Goal: Task Accomplishment & Management: Manage account settings

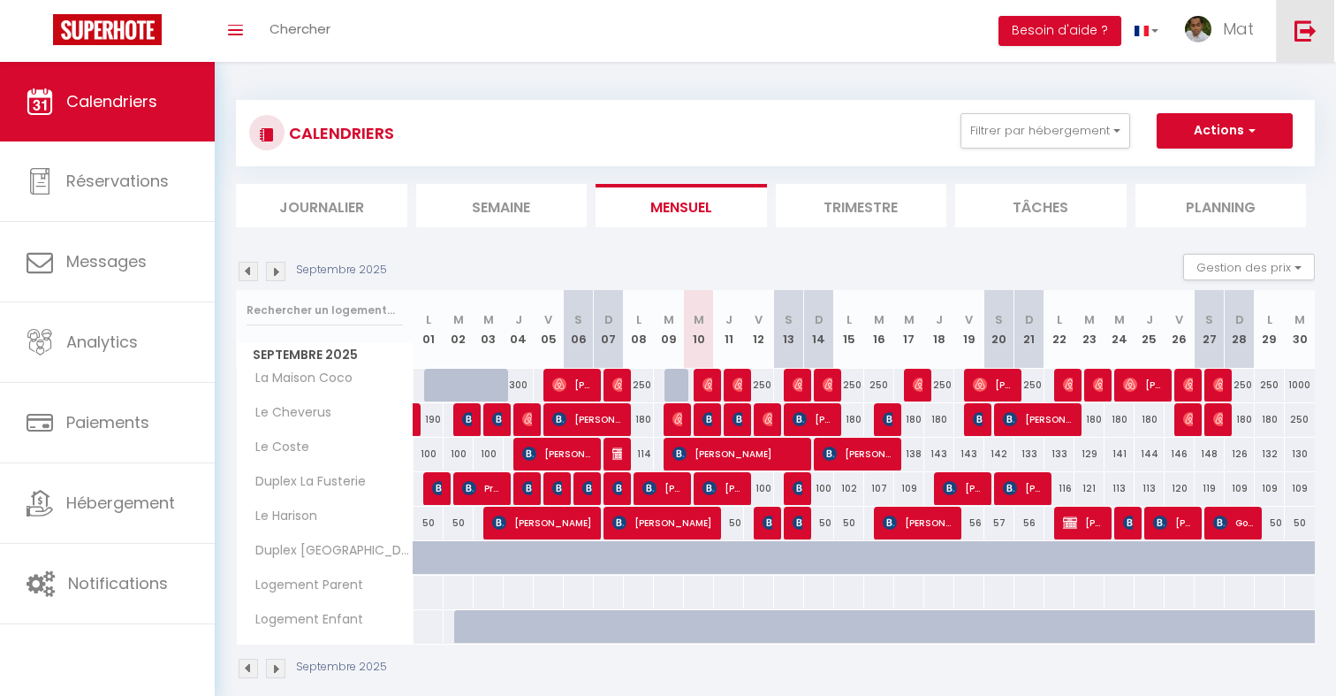
click at [1300, 19] on img at bounding box center [1306, 30] width 22 height 22
click at [1305, 29] on img at bounding box center [1306, 30] width 22 height 22
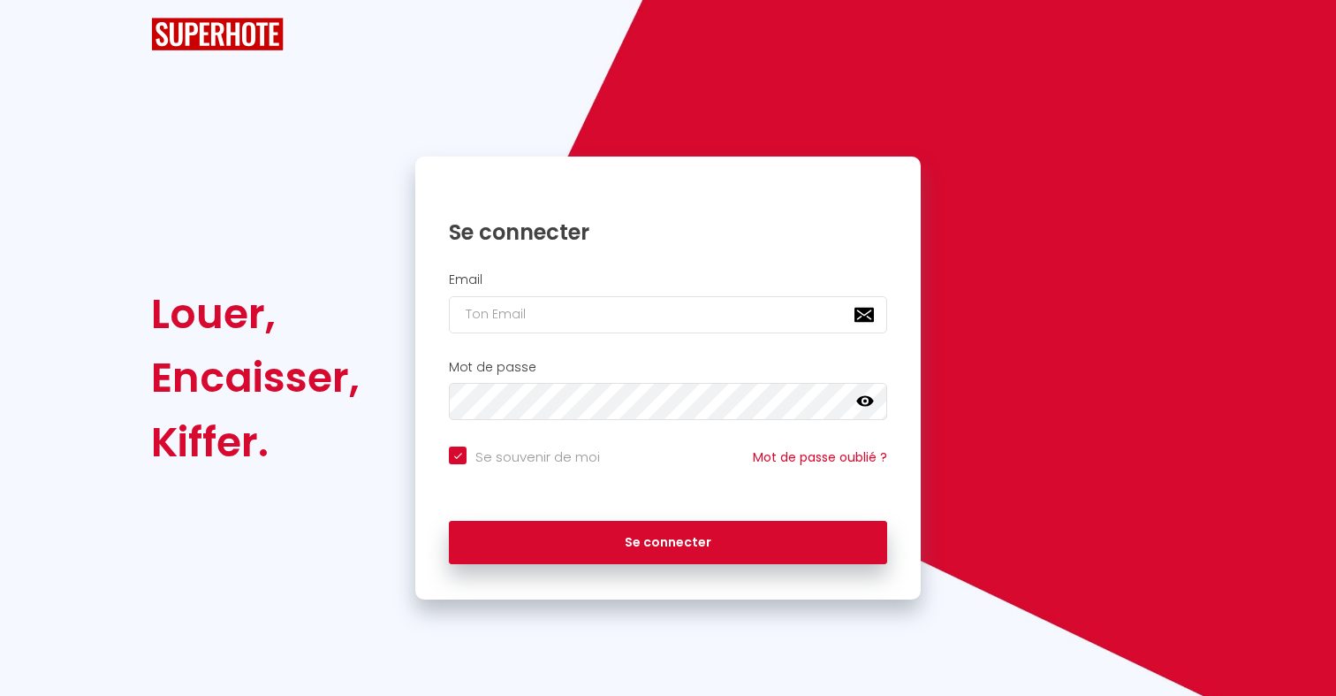
checkbox input "true"
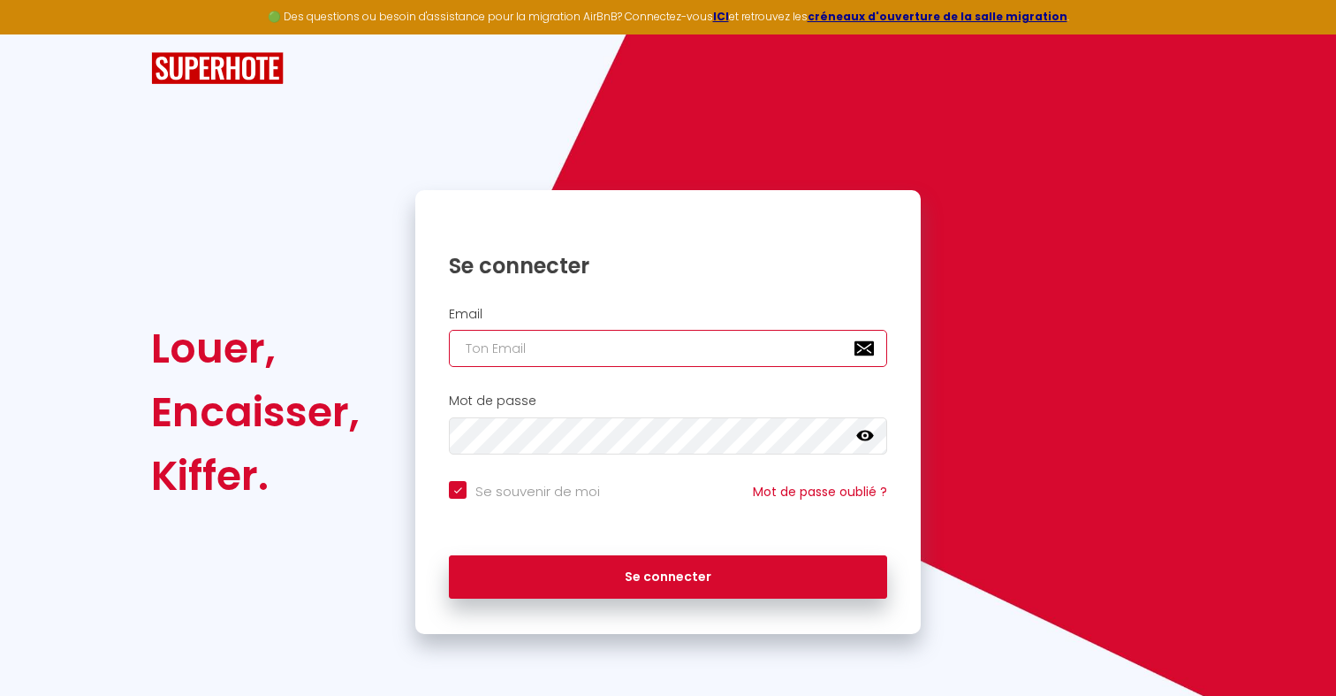
click at [605, 357] on input "email" at bounding box center [668, 348] width 438 height 37
paste input "https://connect.gefco.net/psc-portal/rdv.html#view?rdv=892NATAVIV103"
type input "https://connect.gefco.net/psc-portal/rdv.html#view?rdv=892NATAVIV103"
checkbox input "true"
click at [582, 354] on input "https://connect.gefco.net/psc-portal/rdv.html#view?rdv=892NATAVIV103" at bounding box center [668, 348] width 438 height 37
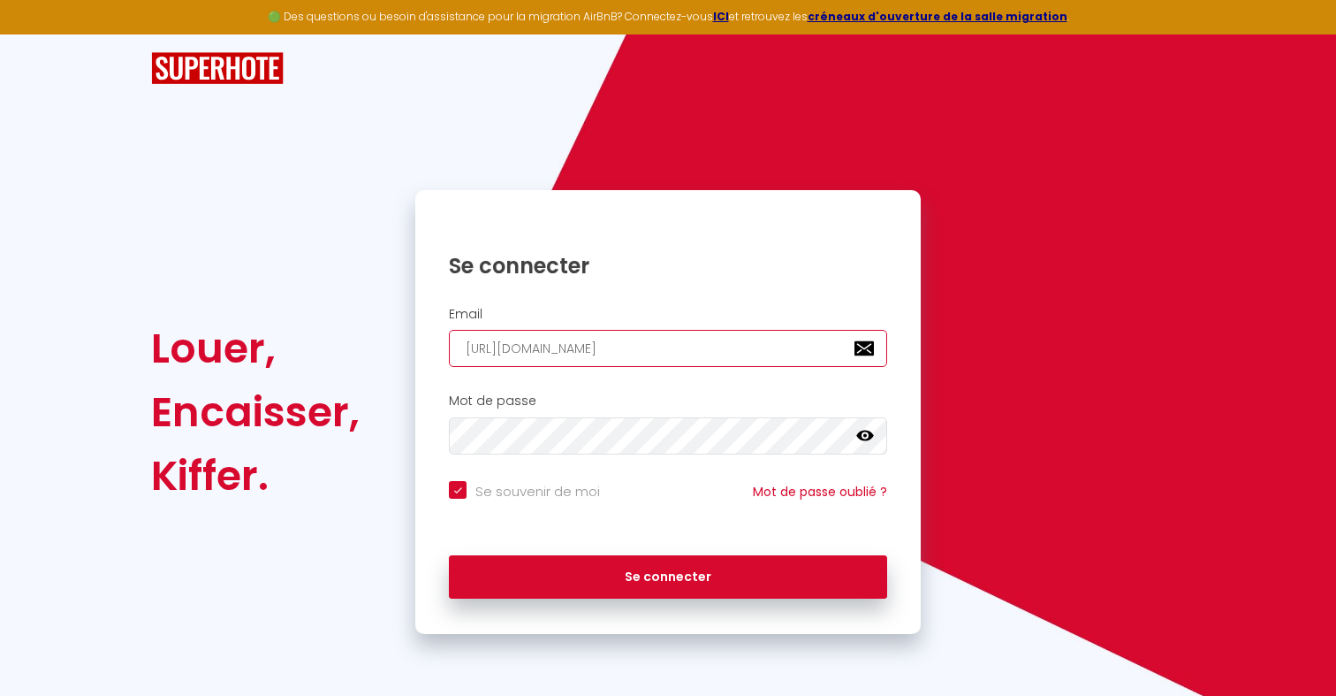
paste input "marionjb.nalpas+equipe@gmail.com Test12345*"
type input "marionjb.nalpas+equipe@gmail.com Test12345*"
checkbox input "true"
type input "marionjb.nalpas+equipe@gmail.com Test12345"
checkbox input "true"
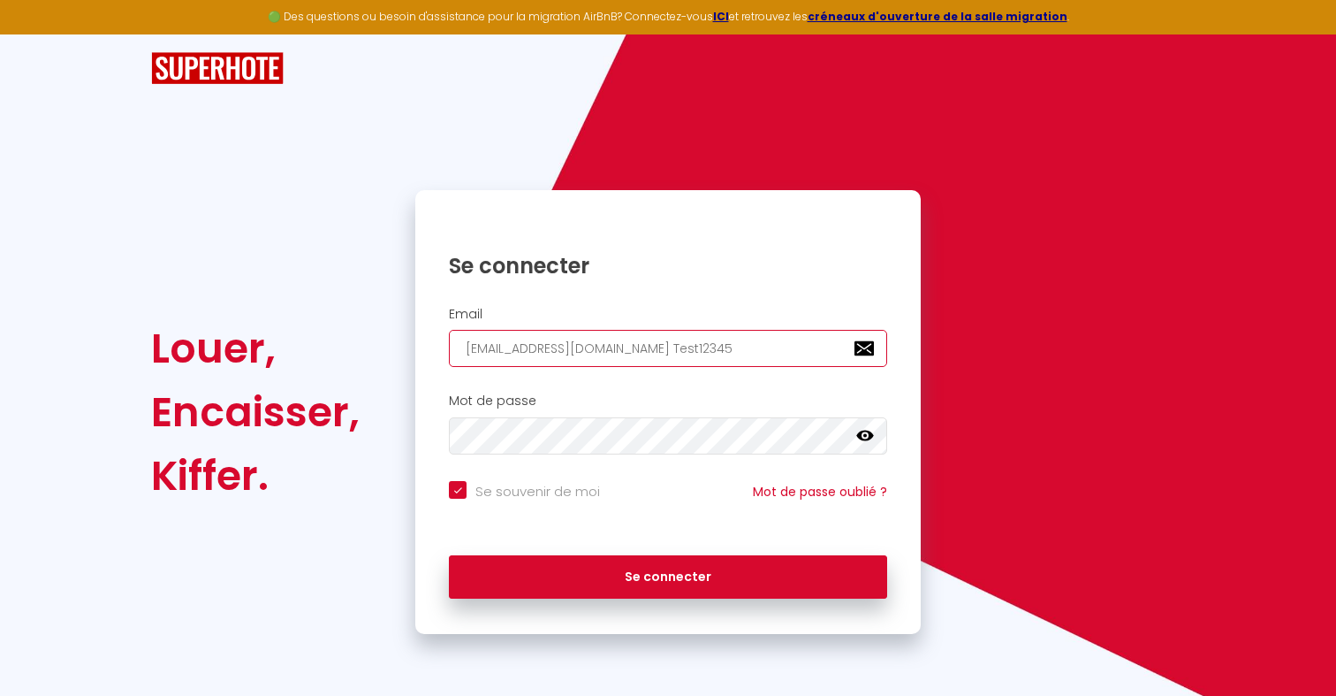
type input "marionjb.nalpas+equipe@gmail.com Test1234"
checkbox input "true"
type input "marionjb.nalpas+equipe@gmail.com Test123"
checkbox input "true"
type input "marionjb.nalpas+equipe@gmail.com Test12"
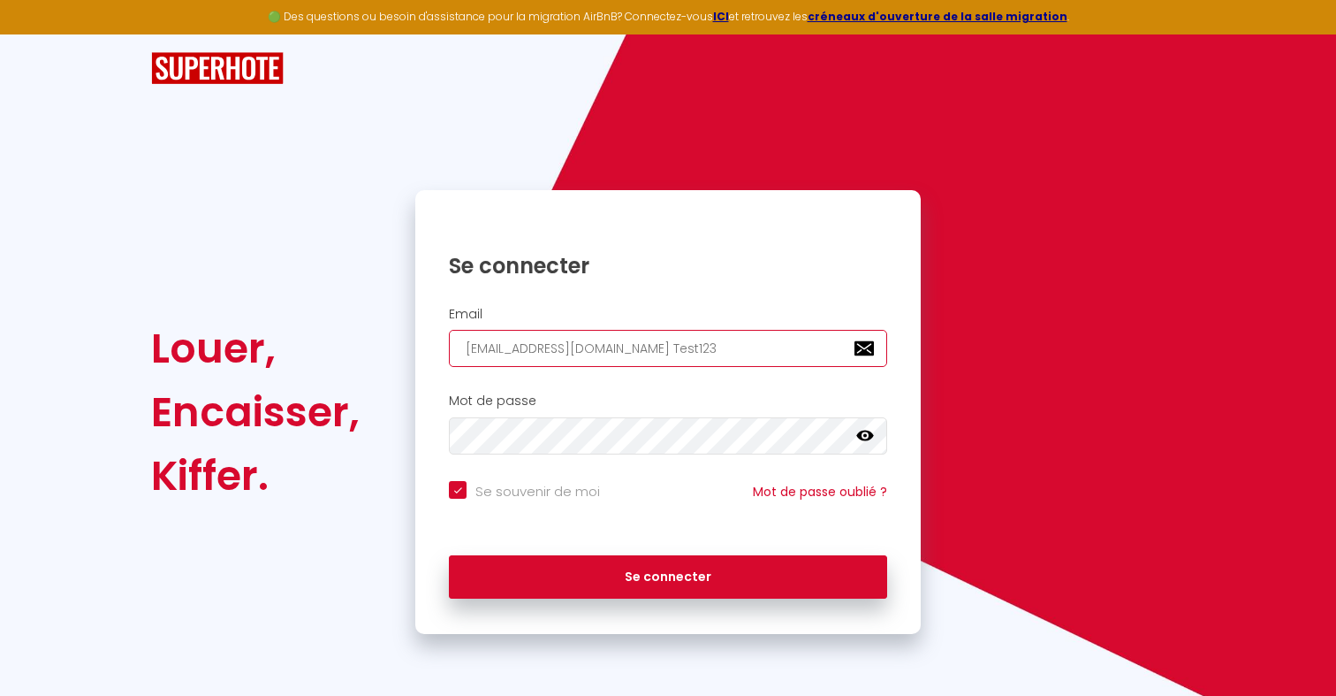
checkbox input "true"
type input "marionjb.nalpas+equipe@gmail.com Test1"
checkbox input "true"
type input "marionjb.nalpas+equipe@gmail.com Test"
checkbox input "true"
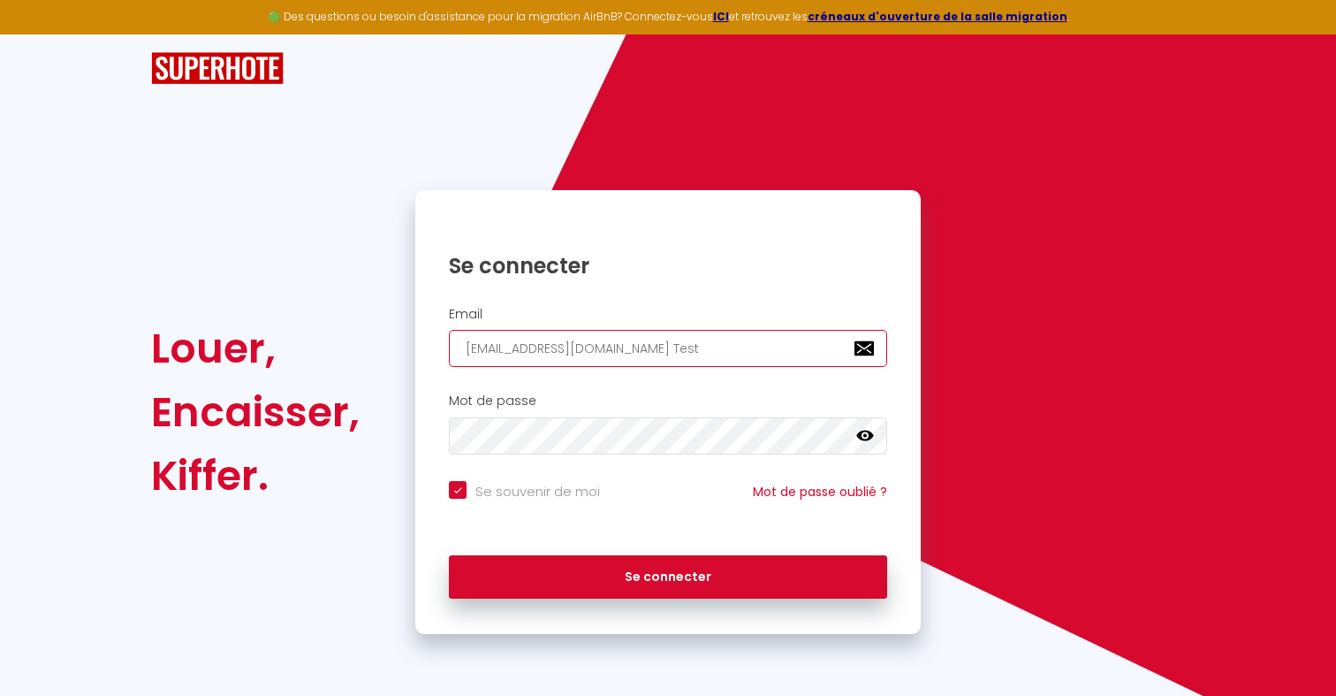
type input "marionjb.nalpas+equipe@gmail.com Tes"
checkbox input "true"
type input "marionjb.nalpas+equipe@gmail.com Te"
checkbox input "true"
type input "marionjb.nalpas+equipe@gmail.com T"
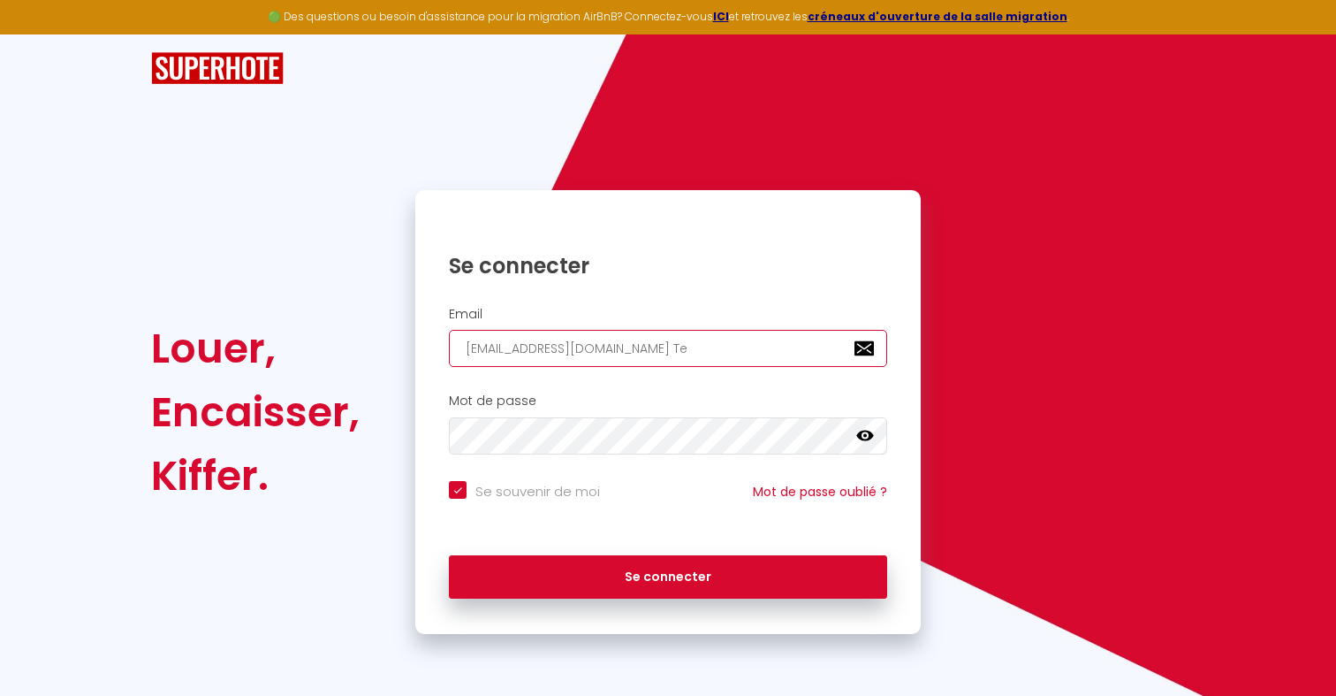
checkbox input "true"
type input "marionjb.nalpas+equipe@gmail.com"
checkbox input "true"
drag, startPoint x: 615, startPoint y: 353, endPoint x: 572, endPoint y: 353, distance: 43.3
click at [572, 353] on input "marionjb.nalpas+equipe@gmail.com" at bounding box center [668, 348] width 438 height 37
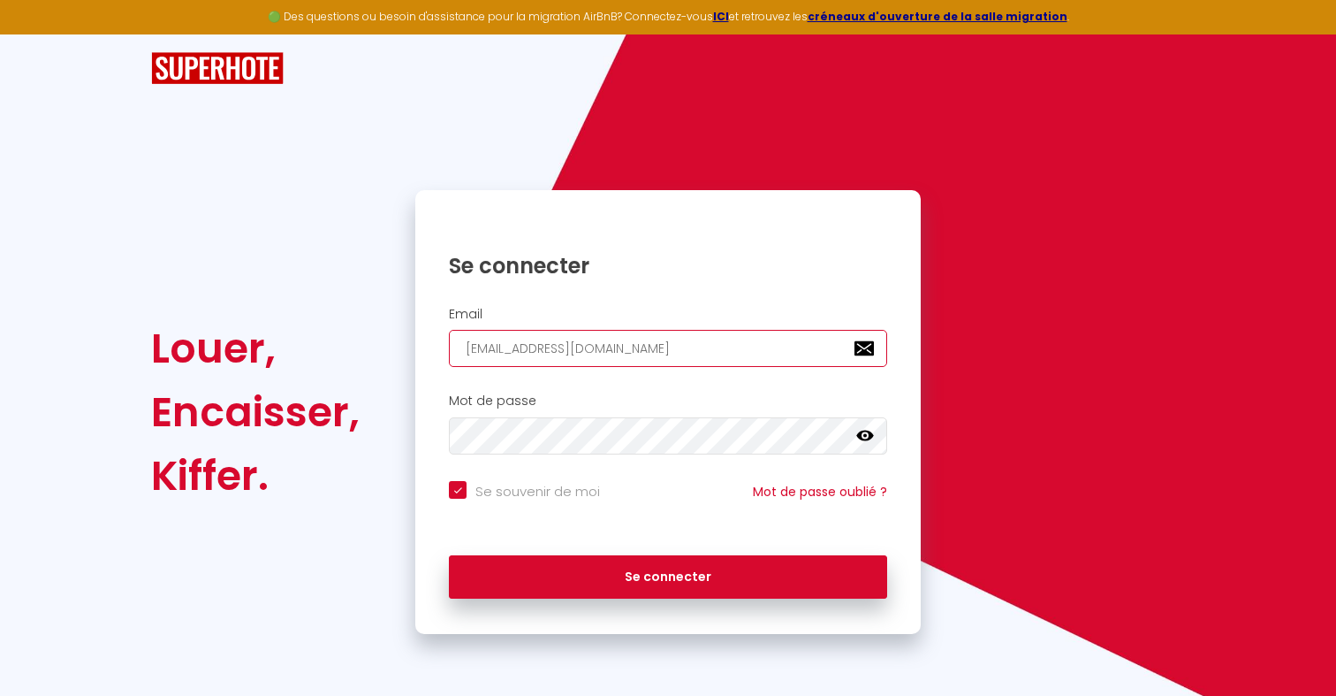
type input "marionjb.nalpas+@gmail.com"
checkbox input "true"
type input "[EMAIL_ADDRESS][DOMAIN_NAME]"
checkbox input "true"
type input "[EMAIL_ADDRESS][DOMAIN_NAME]"
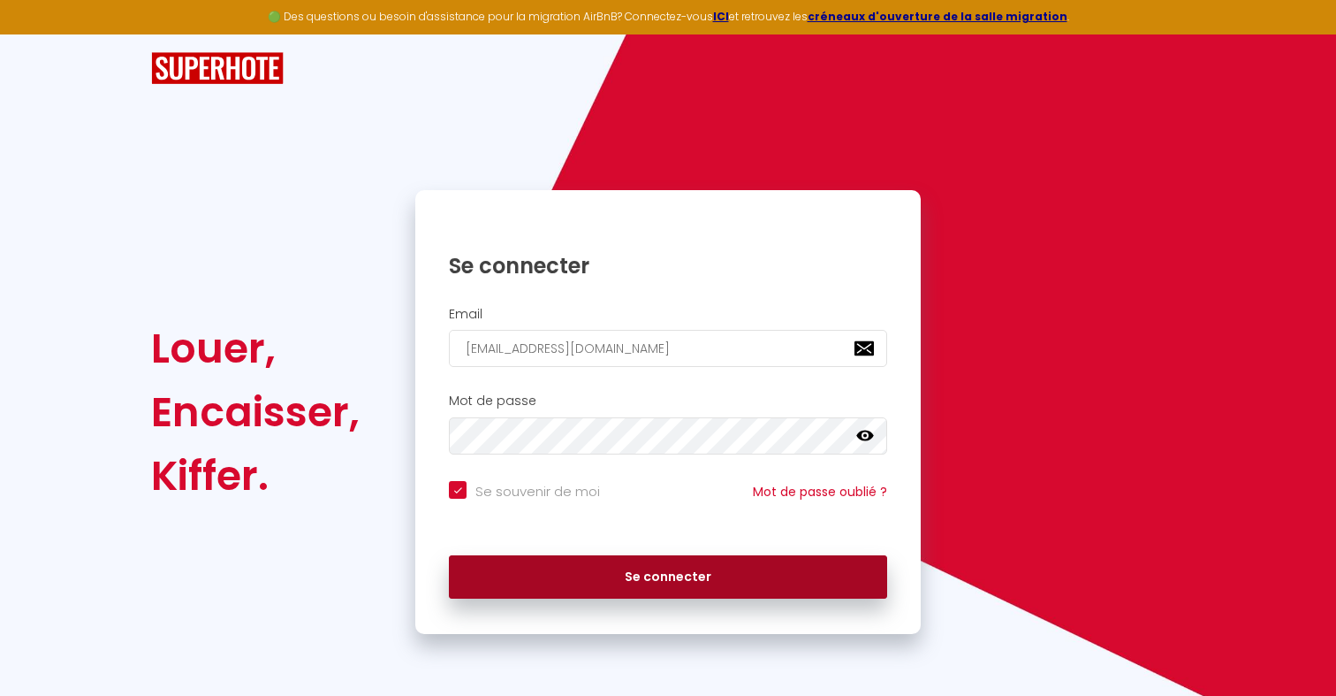
click at [586, 565] on button "Se connecter" at bounding box center [668, 577] width 438 height 44
checkbox input "true"
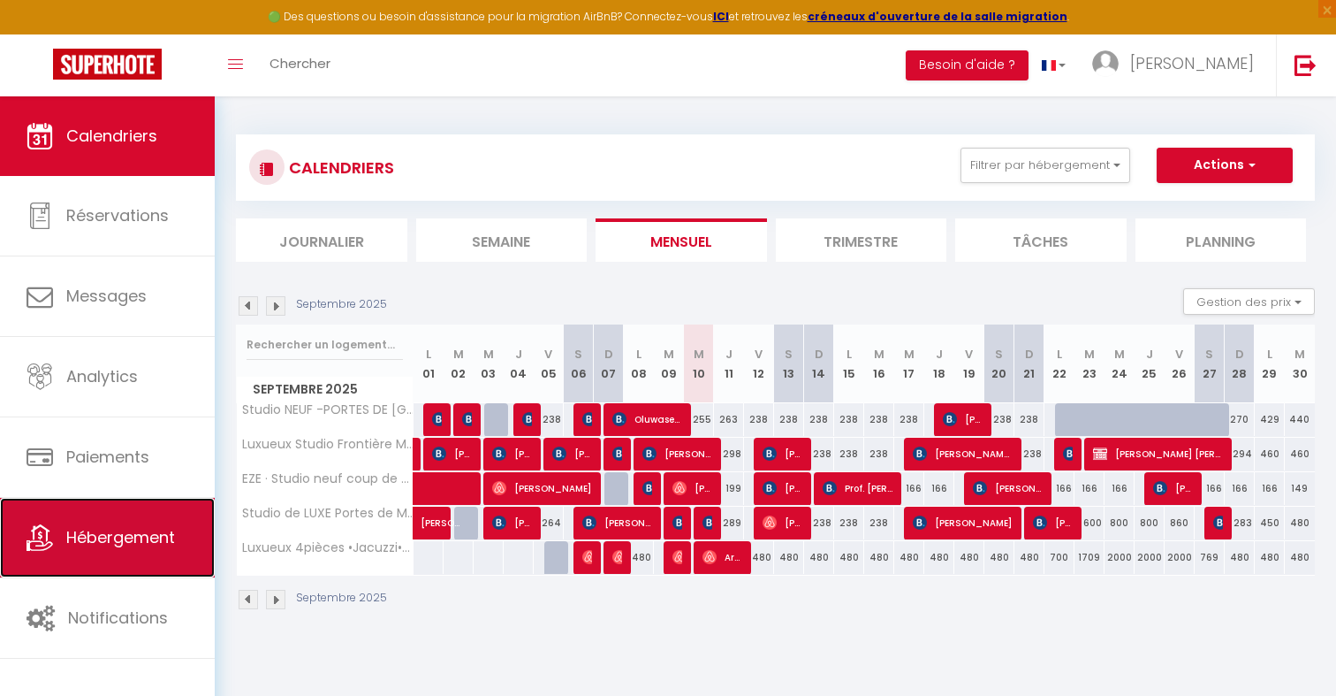
click at [164, 520] on link "Hébergement" at bounding box center [107, 538] width 215 height 80
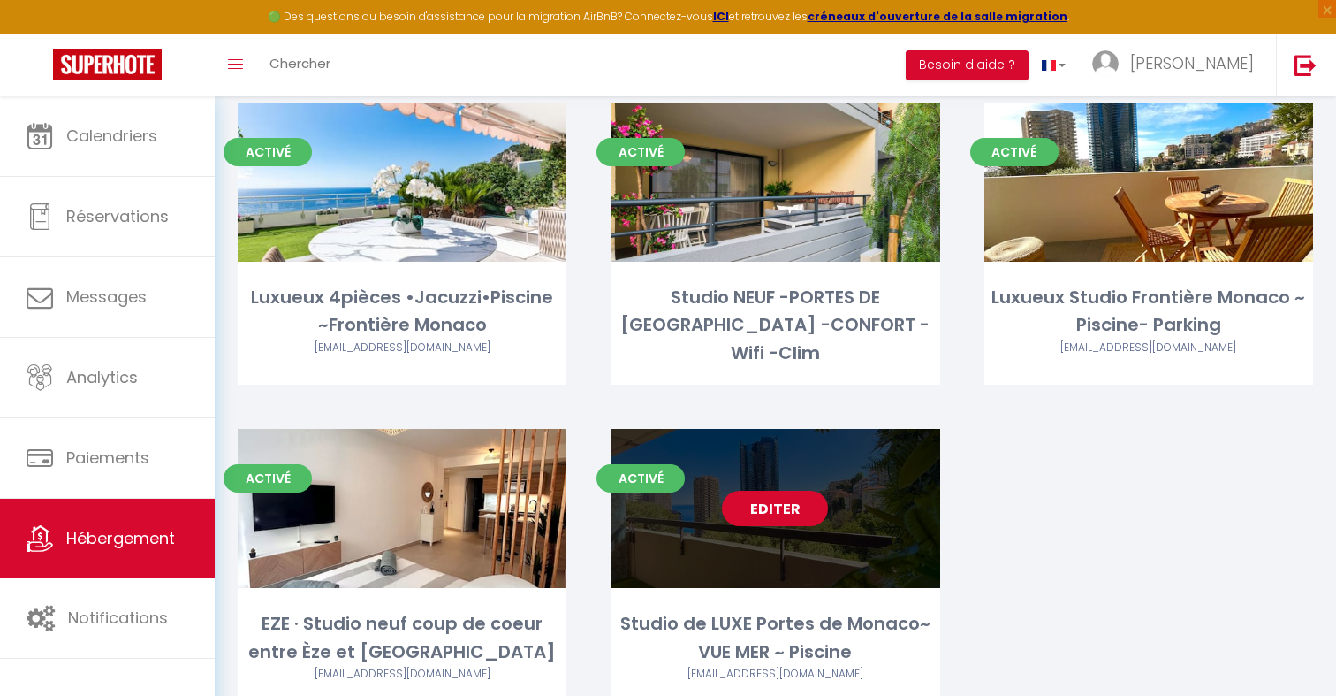
scroll to position [120, 0]
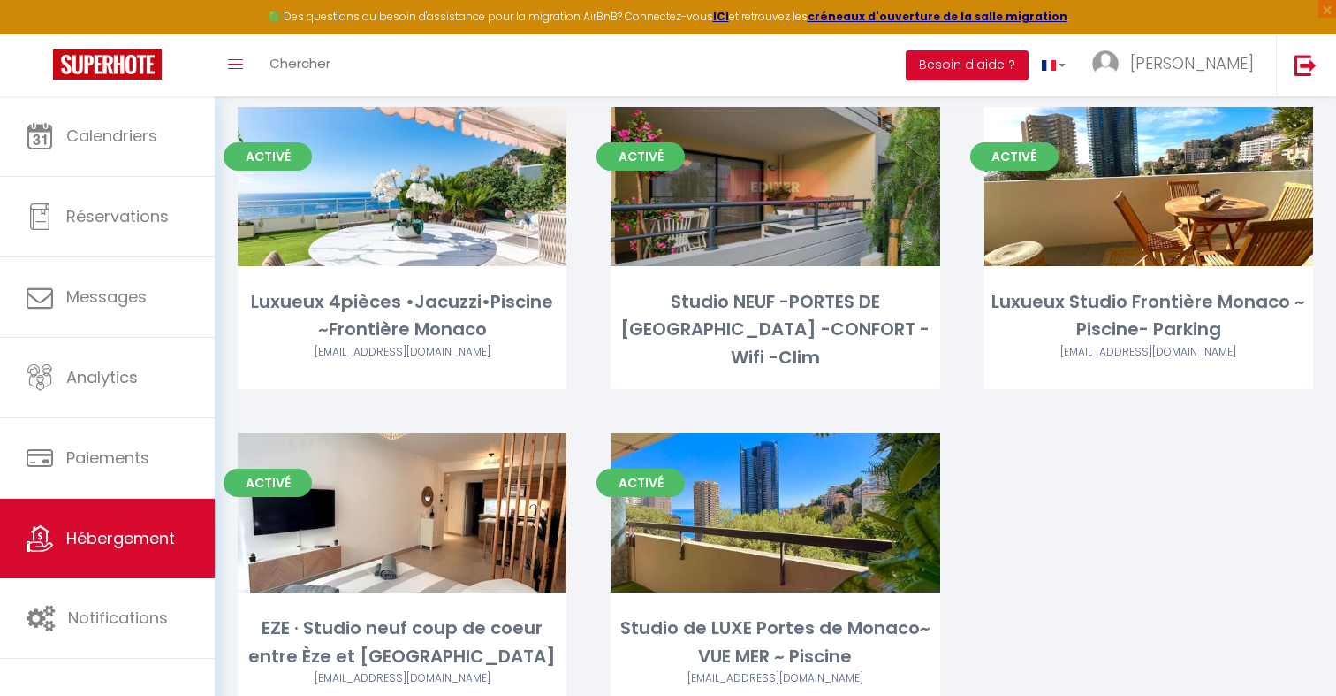
click at [773, 192] on link "Editer" at bounding box center [775, 186] width 106 height 35
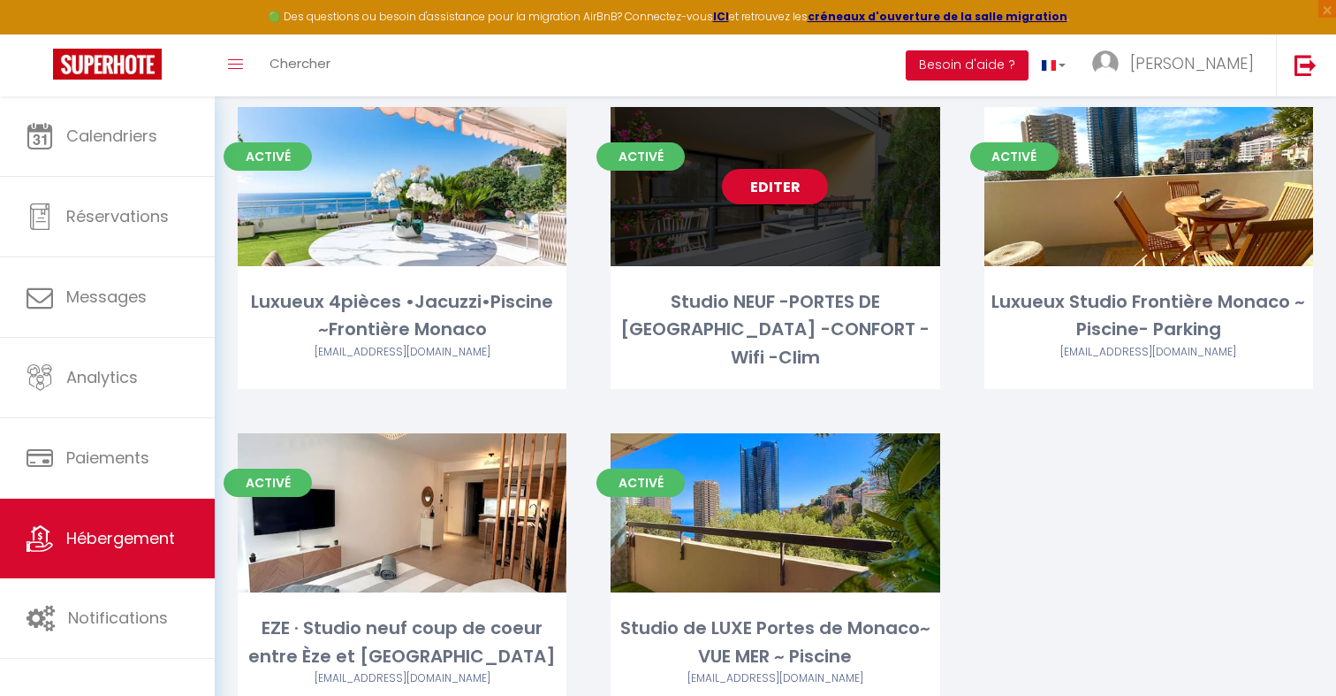
click at [773, 192] on link "Editer" at bounding box center [775, 186] width 106 height 35
select select "3"
select select "2"
select select "1"
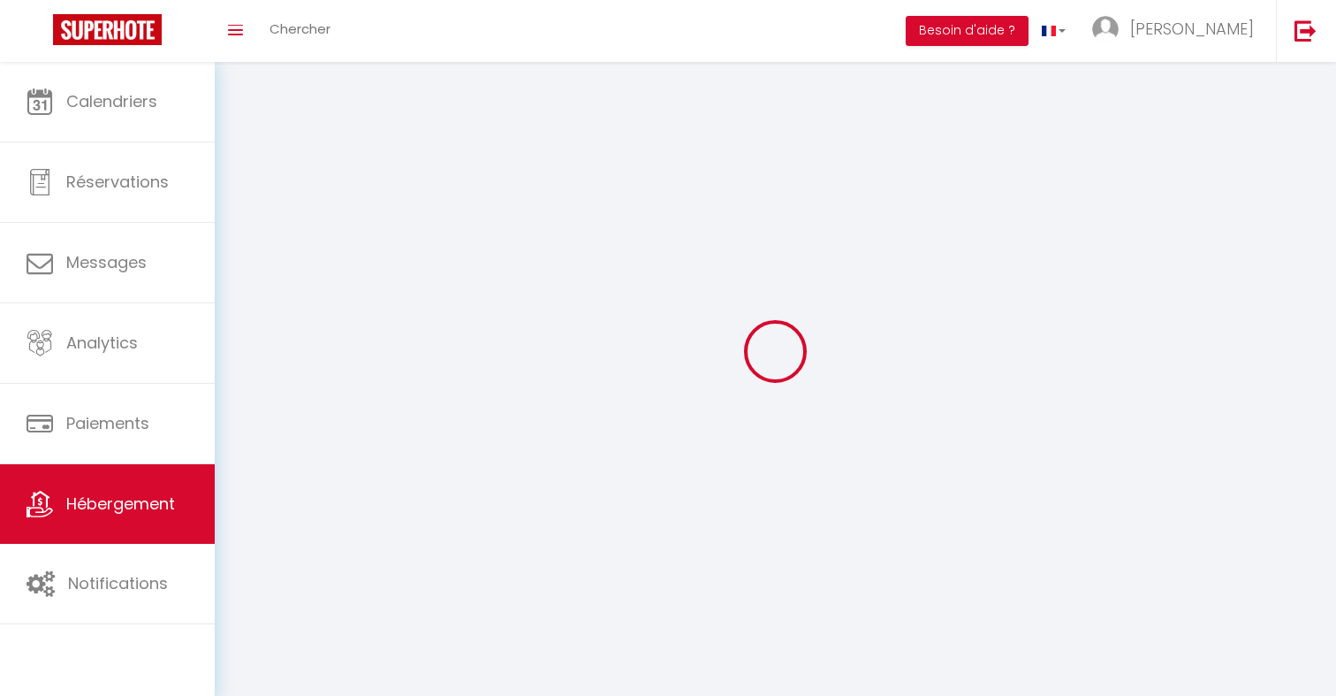
select select
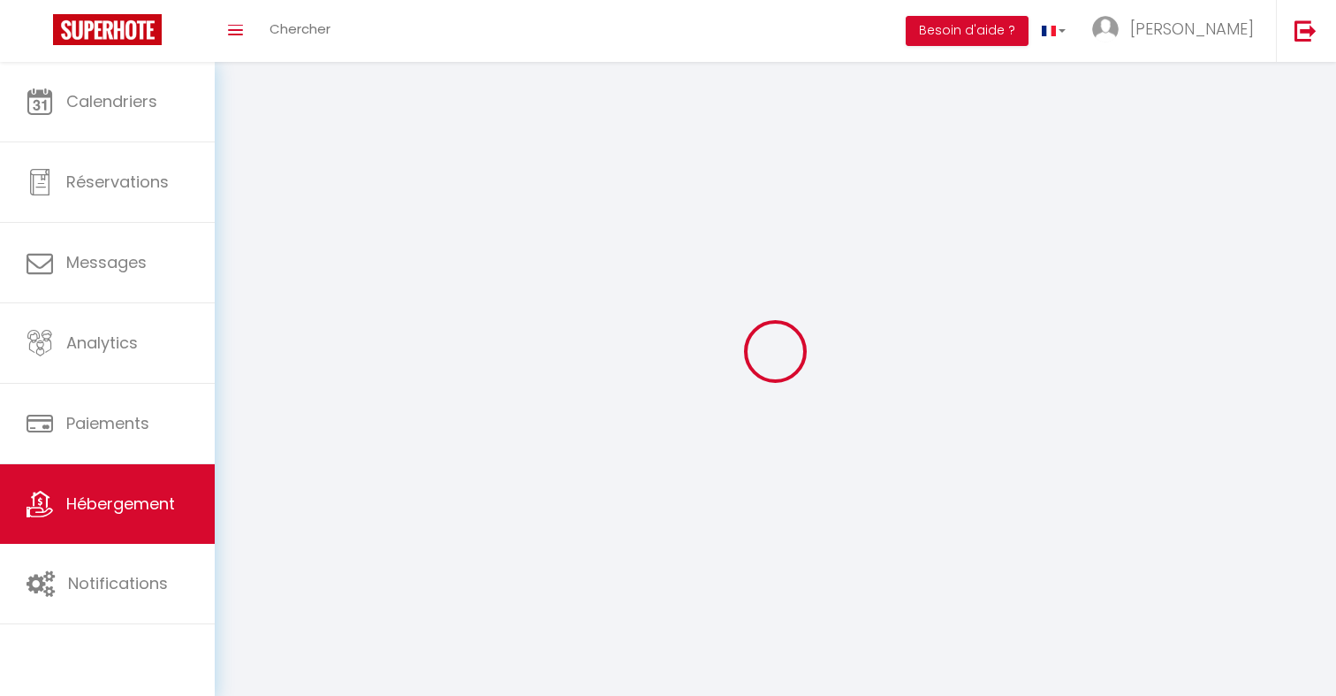
select select
checkbox input "false"
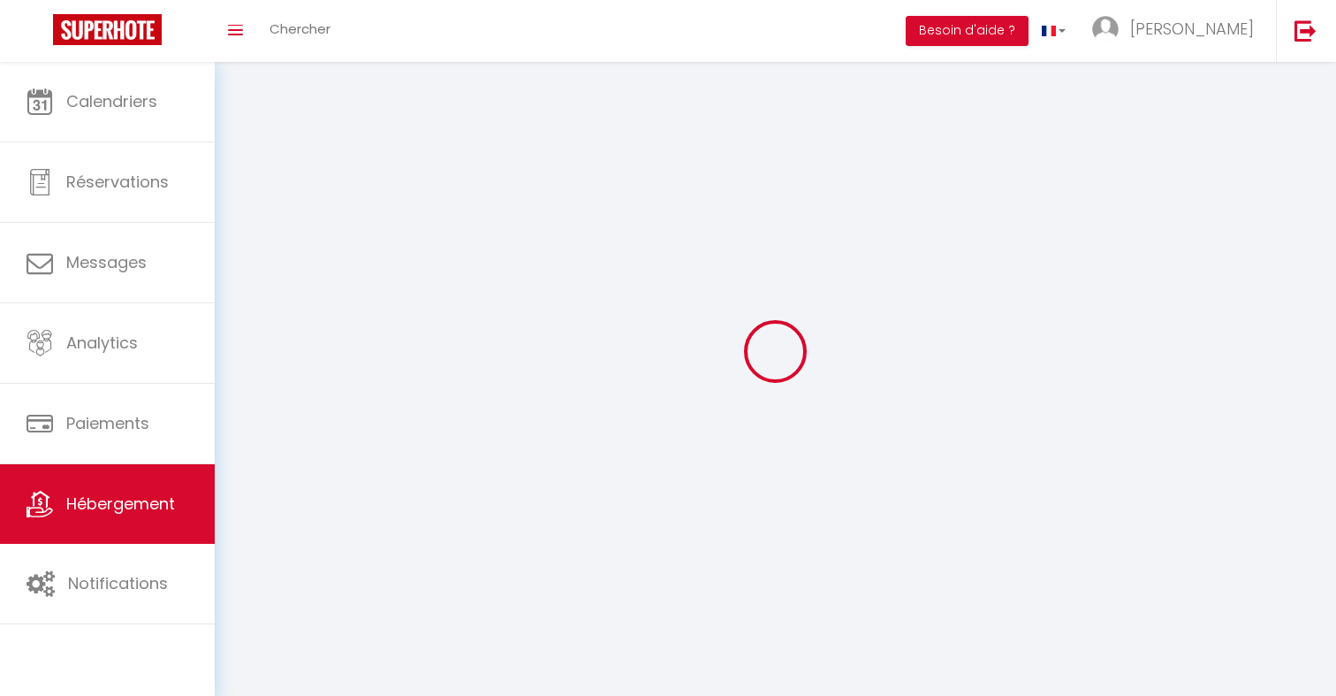
select select
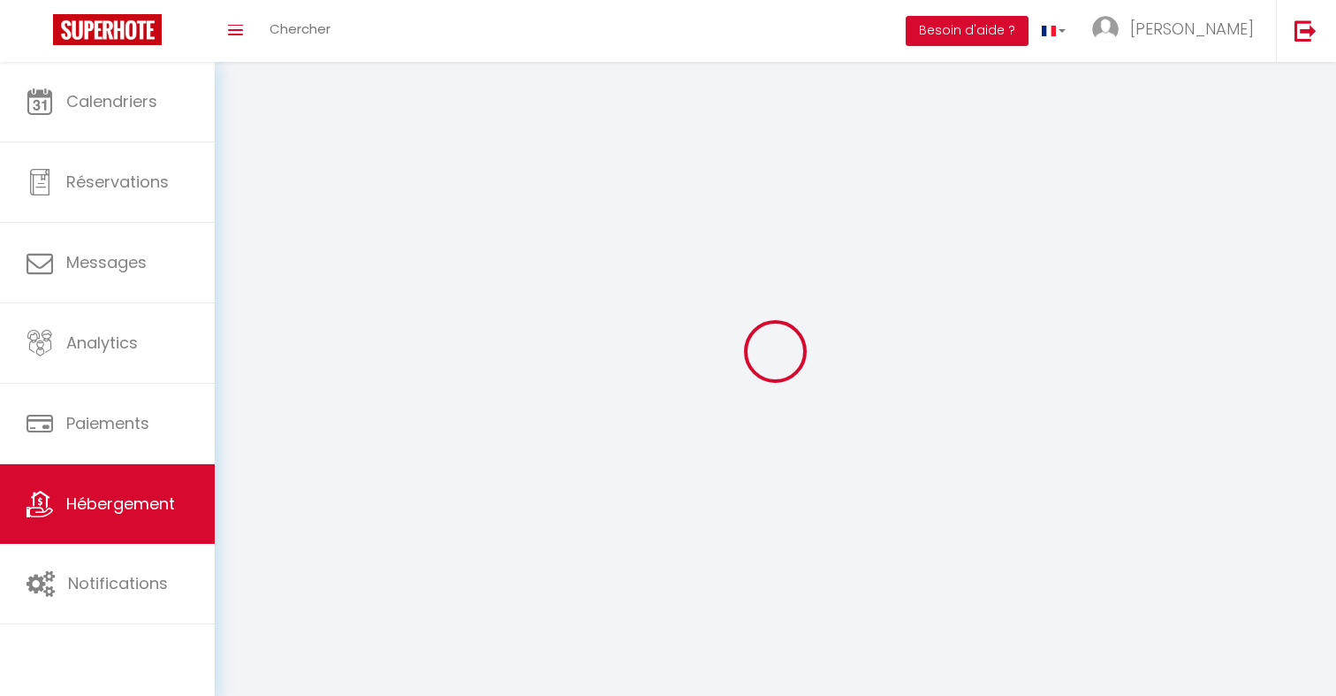
select select
checkbox input "false"
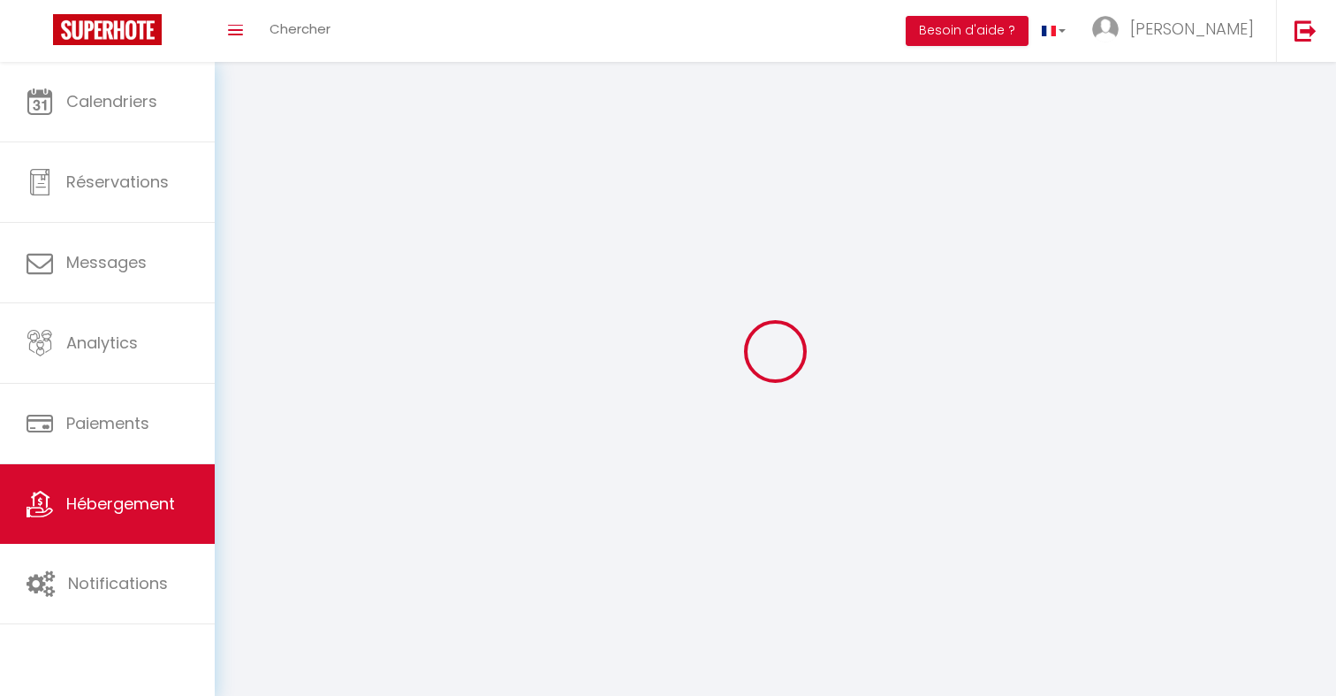
checkbox input "false"
select select
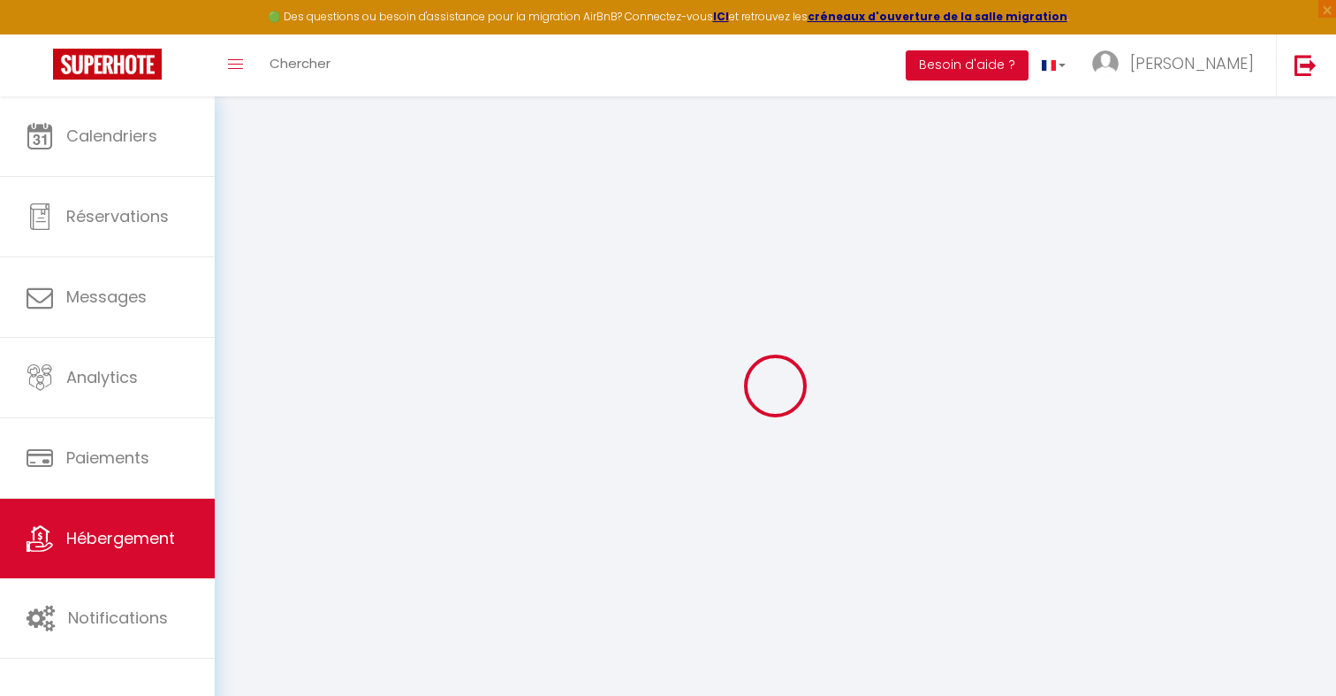
select select
checkbox input "false"
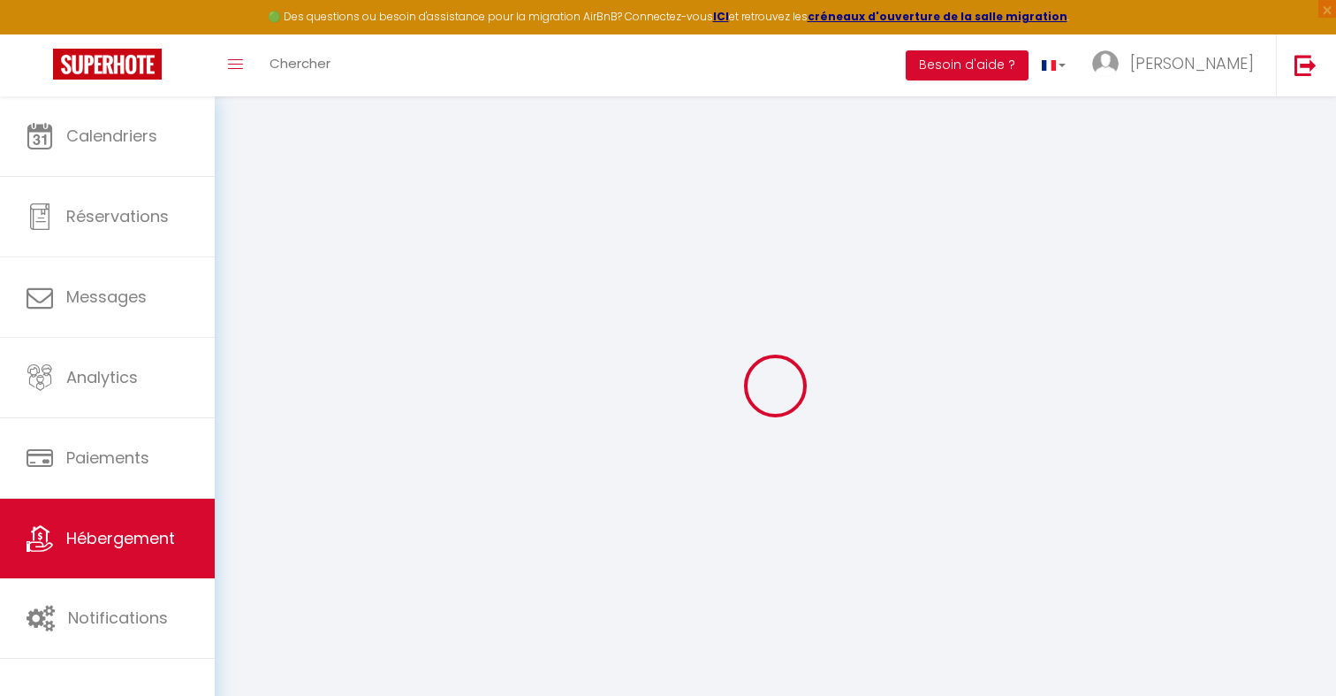
checkbox input "false"
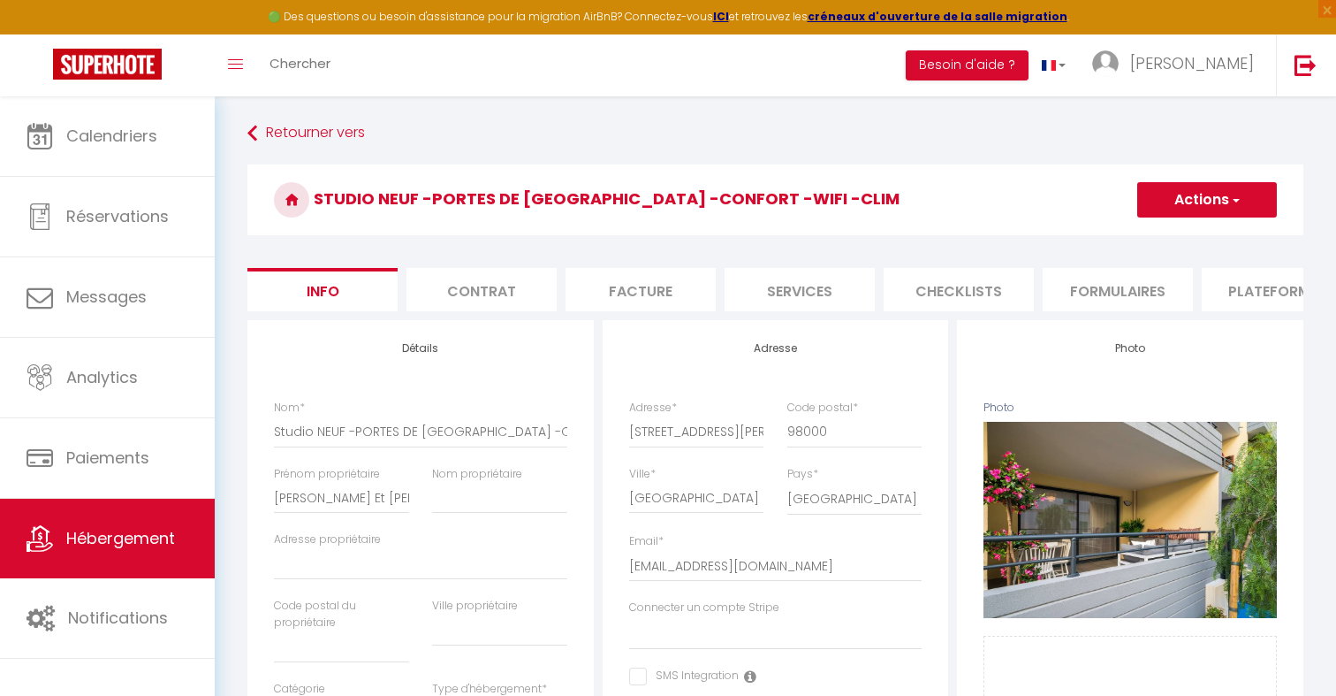
select select
checkbox input "false"
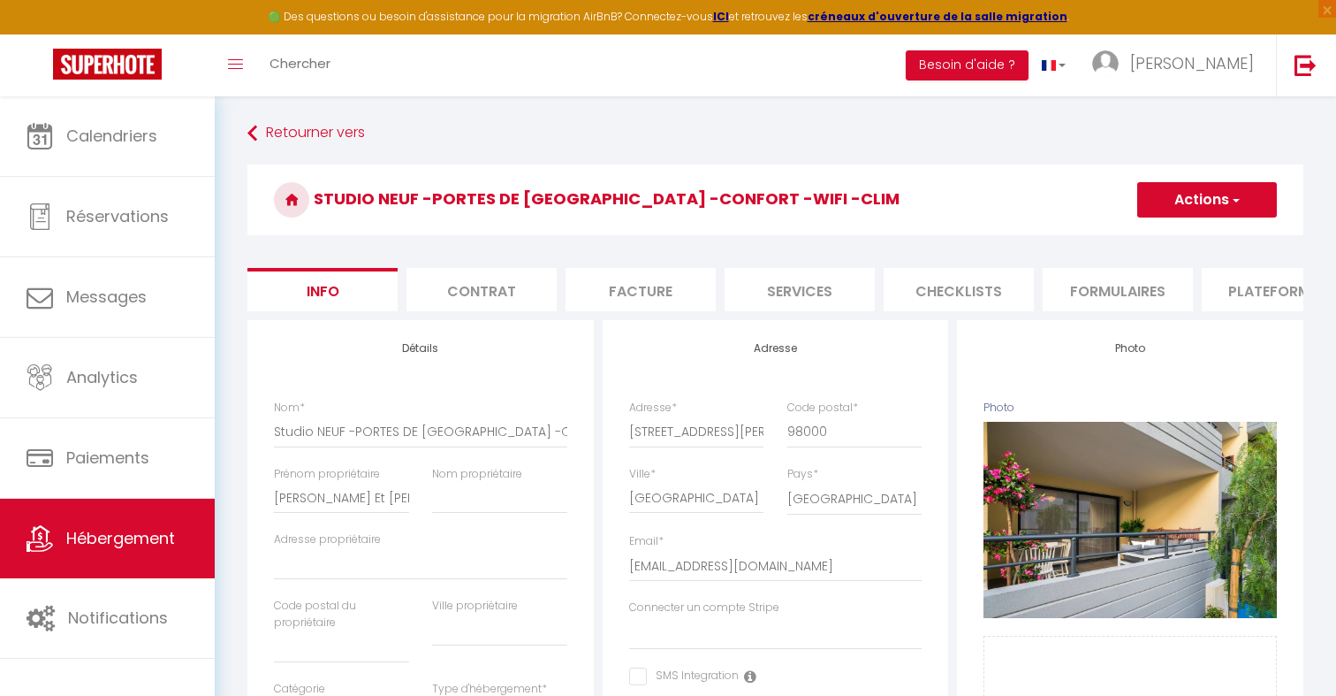
checkbox input "false"
click at [1255, 295] on li "Plateformes" at bounding box center [1277, 289] width 150 height 43
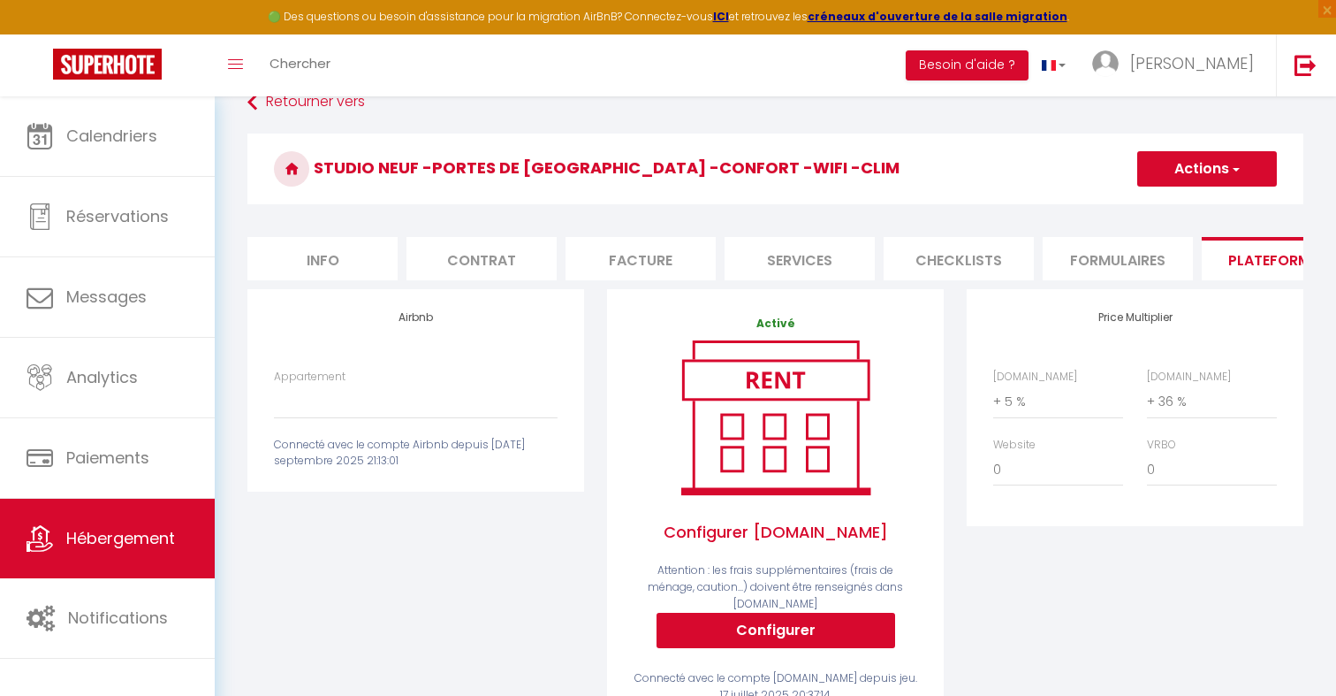
scroll to position [24, 0]
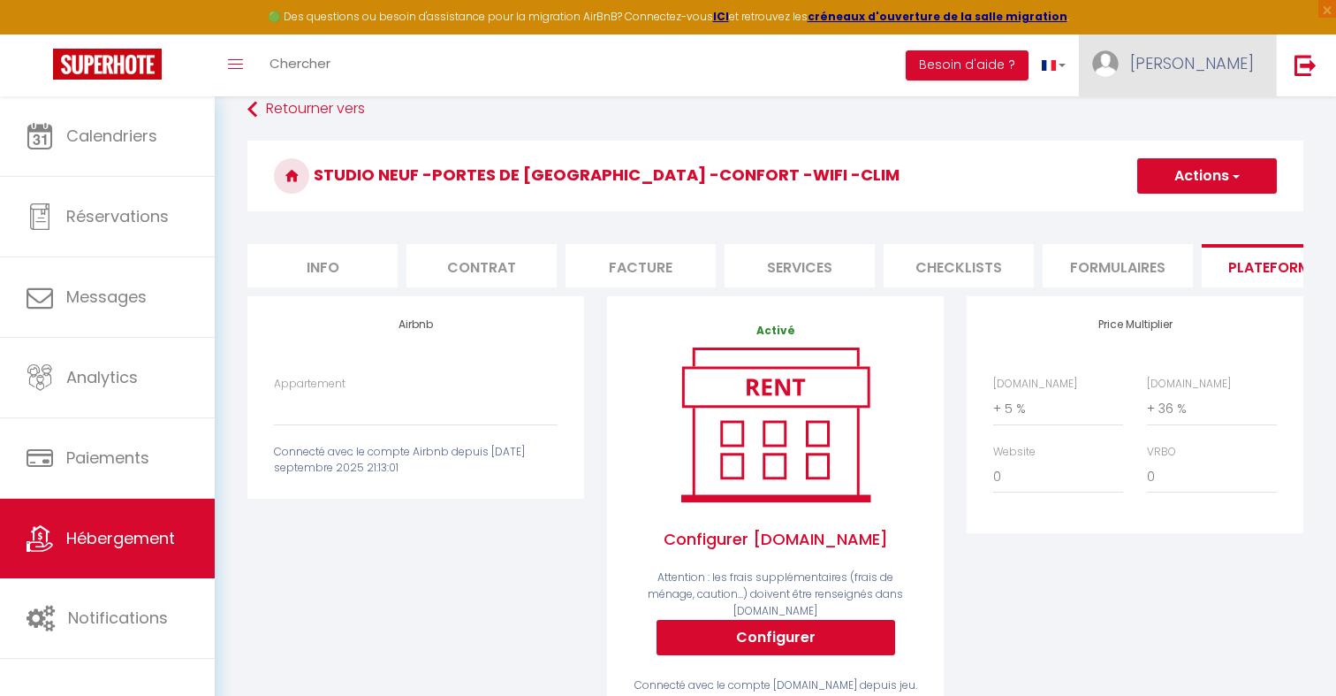
click at [1237, 80] on link "[PERSON_NAME]" at bounding box center [1177, 65] width 197 height 62
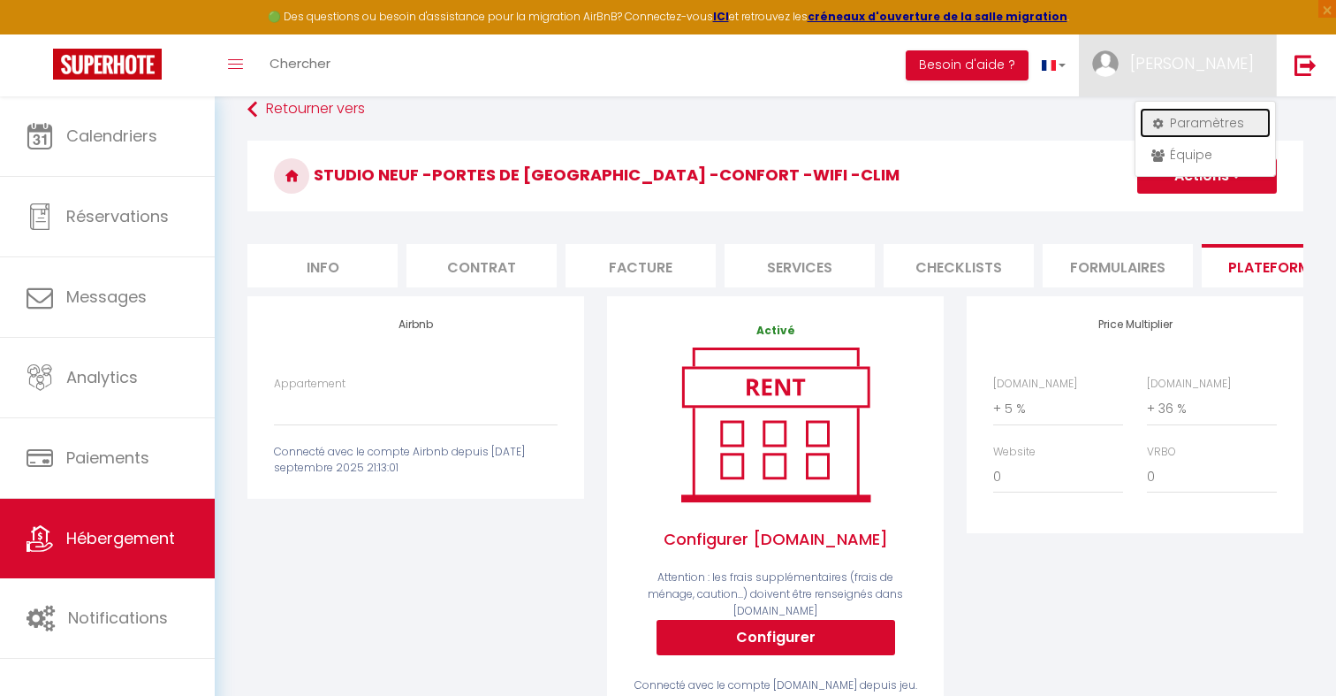
click at [1233, 113] on link "Paramètres" at bounding box center [1205, 123] width 131 height 30
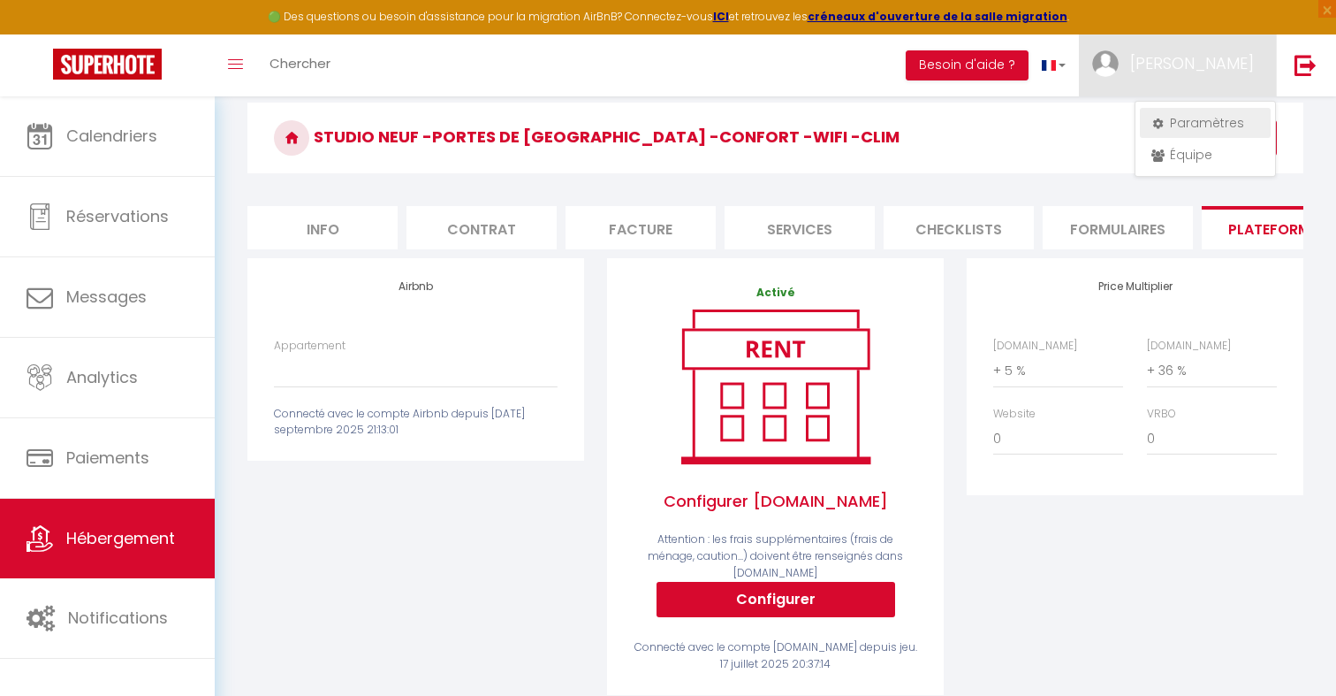
select select "28"
select select "fr"
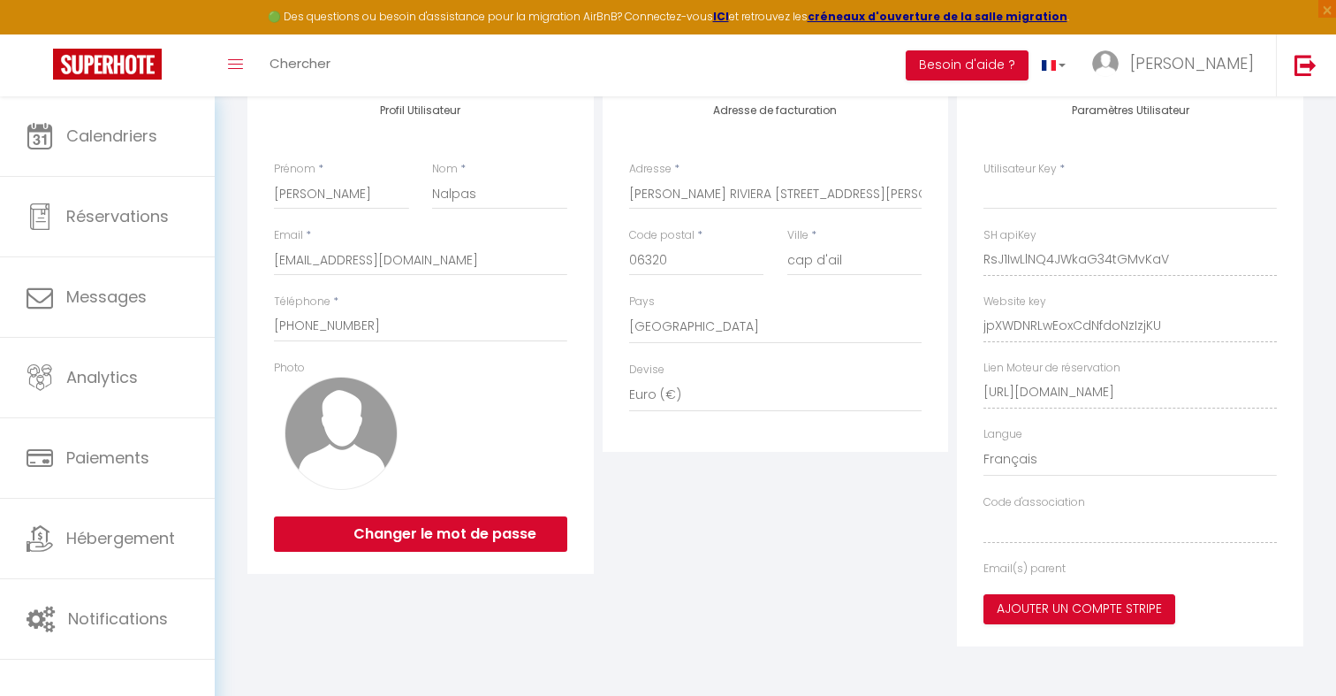
type input "RsJ1IwLlNQ4JWkaG34tGMvKaV"
type input "jpXWDNRLwEoxCdNfdoNzIzjKU"
type input "[URL][DOMAIN_NAME]"
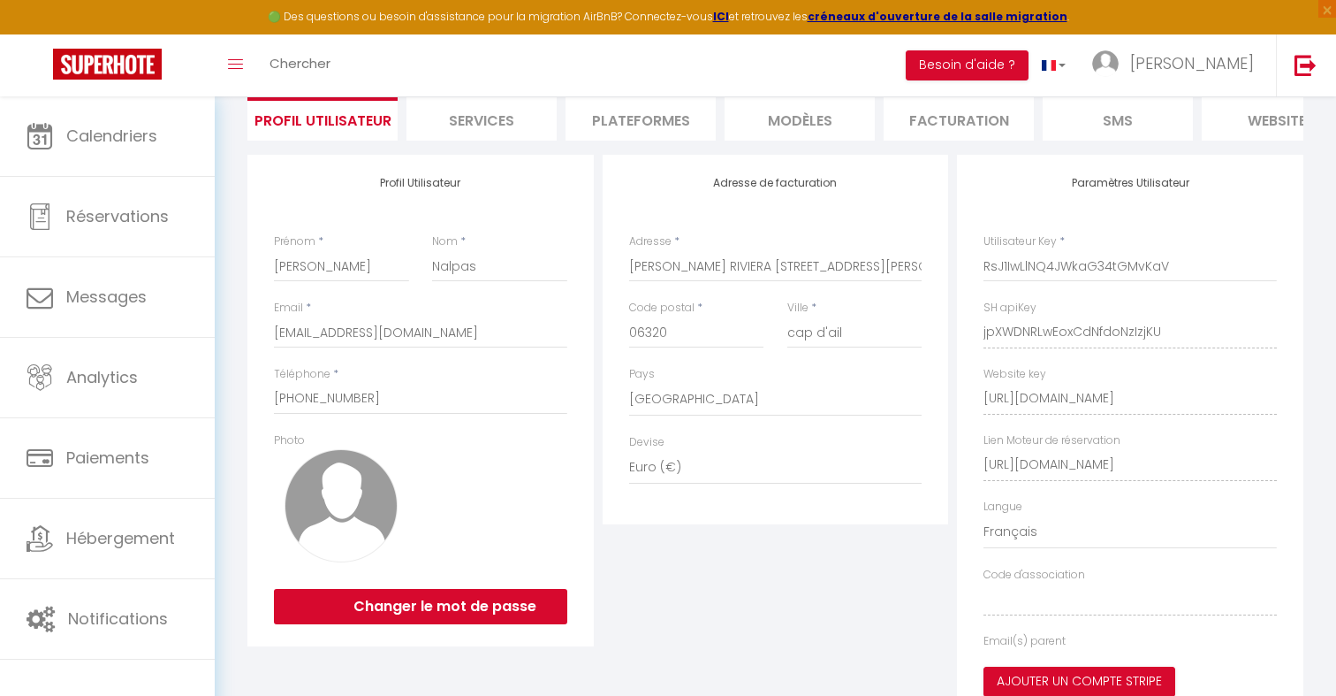
select select "fr"
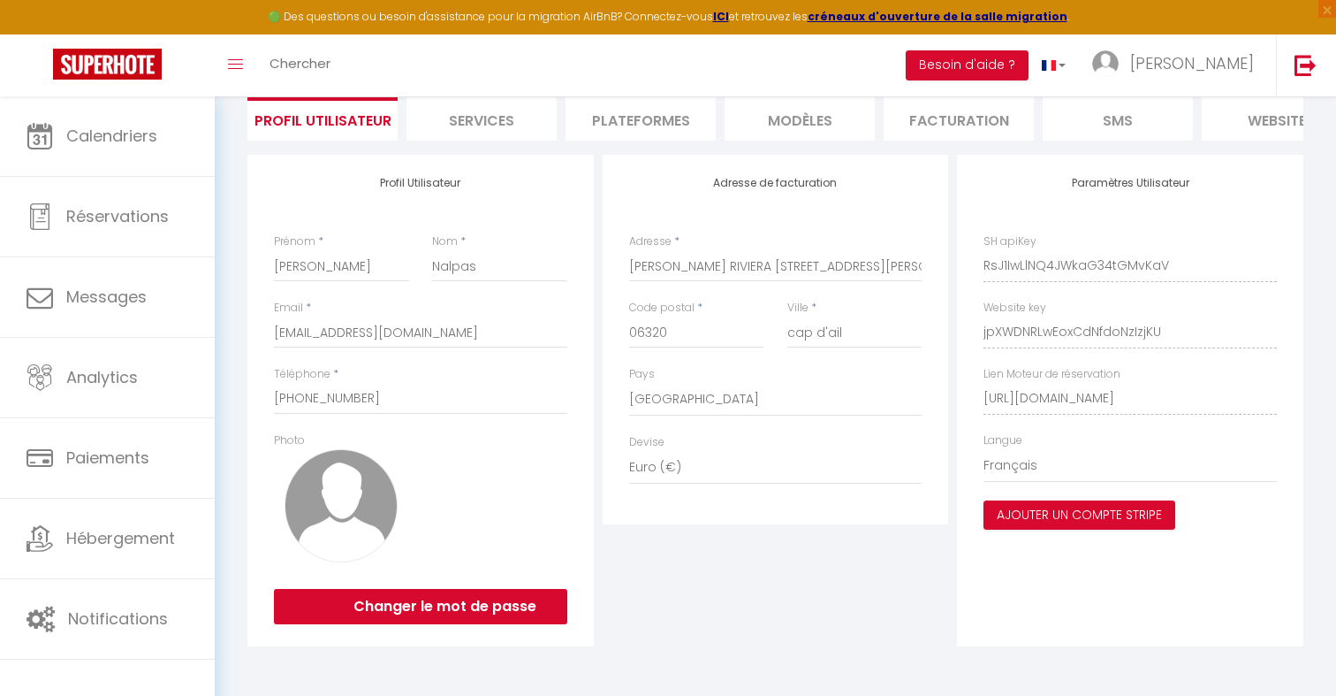
click at [686, 133] on li "Plateformes" at bounding box center [641, 118] width 150 height 43
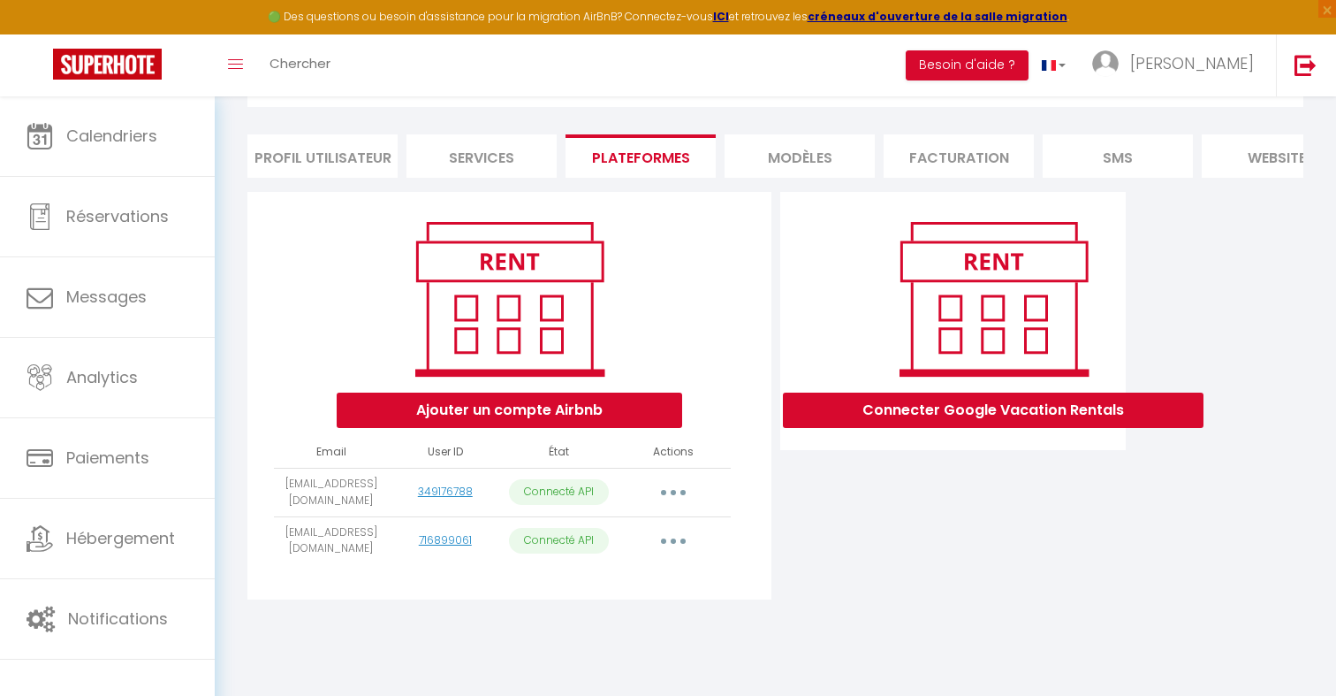
click at [674, 490] on button "button" at bounding box center [673, 492] width 49 height 28
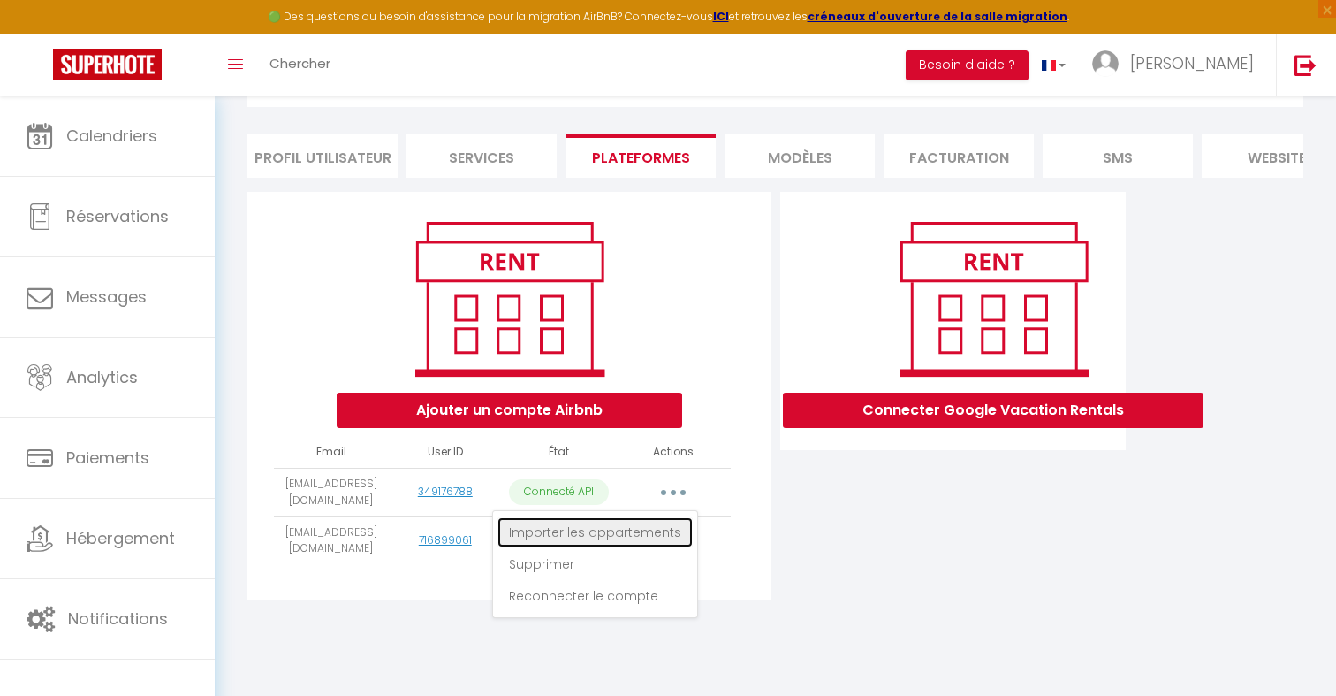
click at [656, 533] on link "Importer les appartements" at bounding box center [595, 532] width 195 height 30
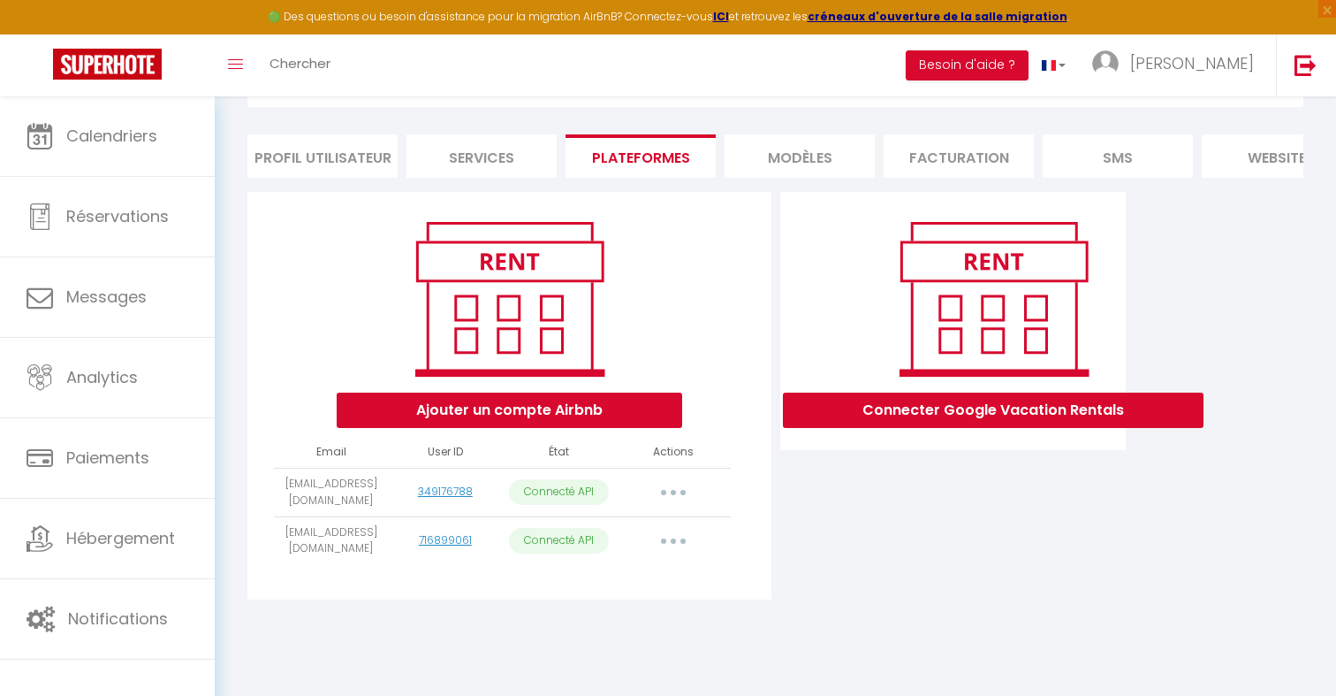
select select
select select "73706"
select select "73707"
select select "73708"
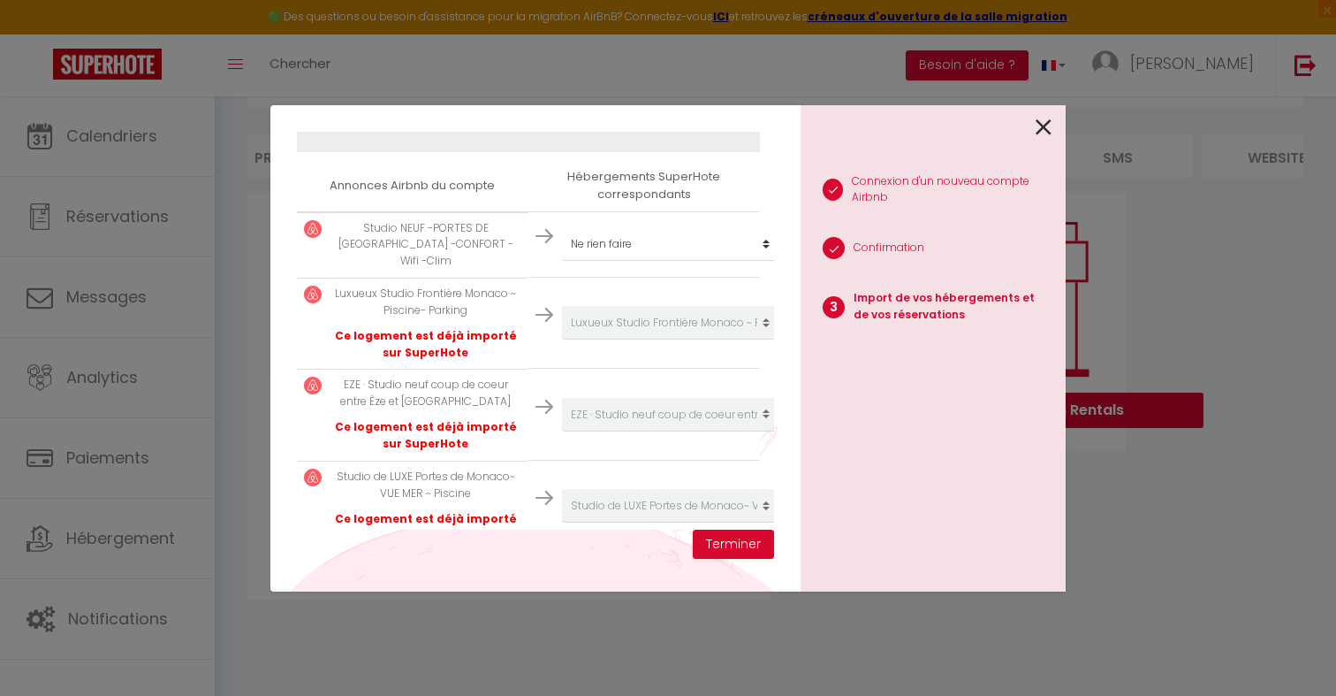
scroll to position [272, 0]
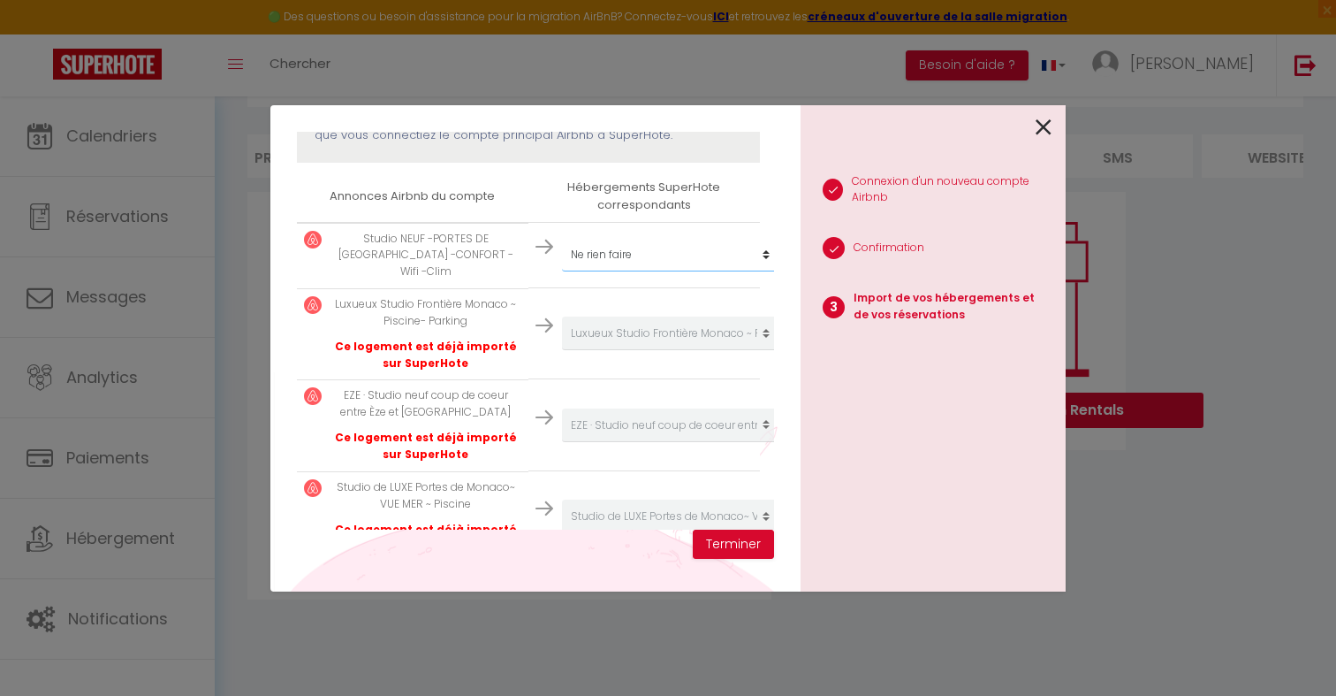
click at [663, 238] on select "Créer un nouvel hébergement Ne rien faire Luxueux 4pièces •Jacuzzi•Piscine ~Fro…" at bounding box center [670, 255] width 217 height 34
select select "73705"
click at [562, 238] on select "Créer un nouvel hébergement Ne rien faire Luxueux 4pièces •Jacuzzi•Piscine ~Fro…" at bounding box center [670, 255] width 217 height 34
click at [745, 552] on button "Terminer" at bounding box center [733, 544] width 81 height 30
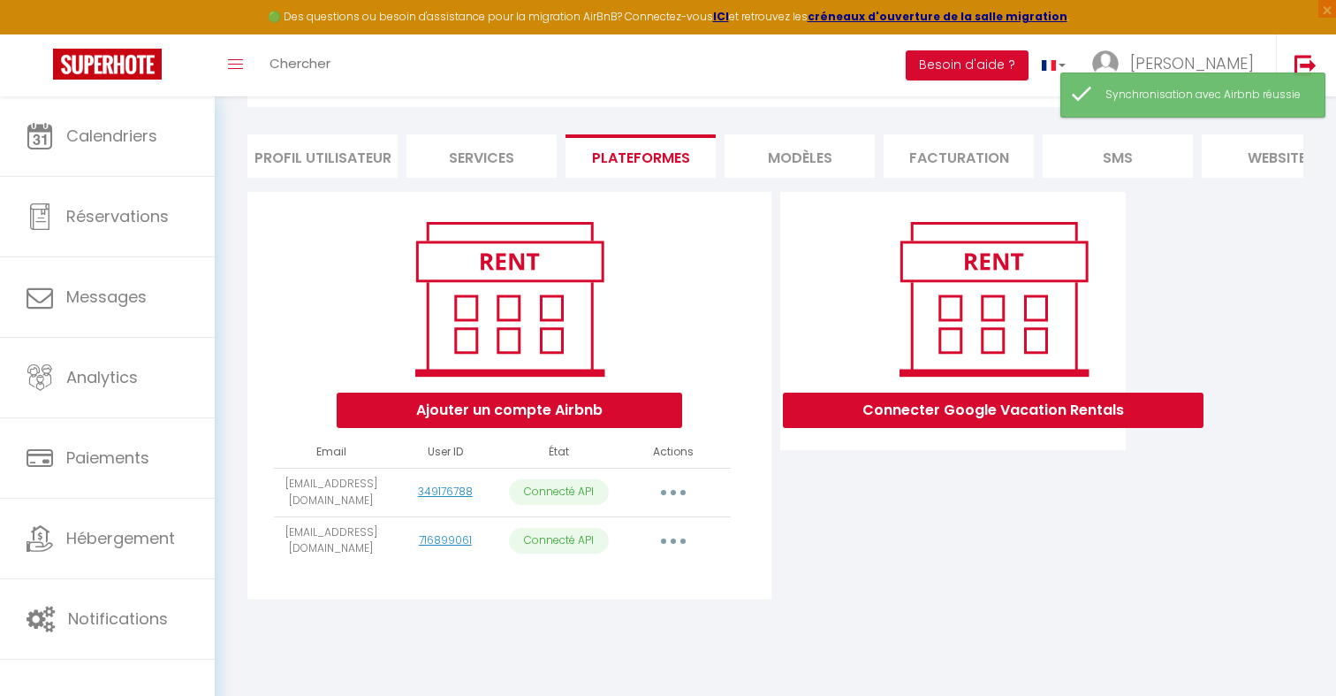
click at [671, 538] on button "button" at bounding box center [673, 541] width 49 height 28
click at [660, 595] on link "Importer les appartements" at bounding box center [595, 581] width 195 height 30
select select "76663"
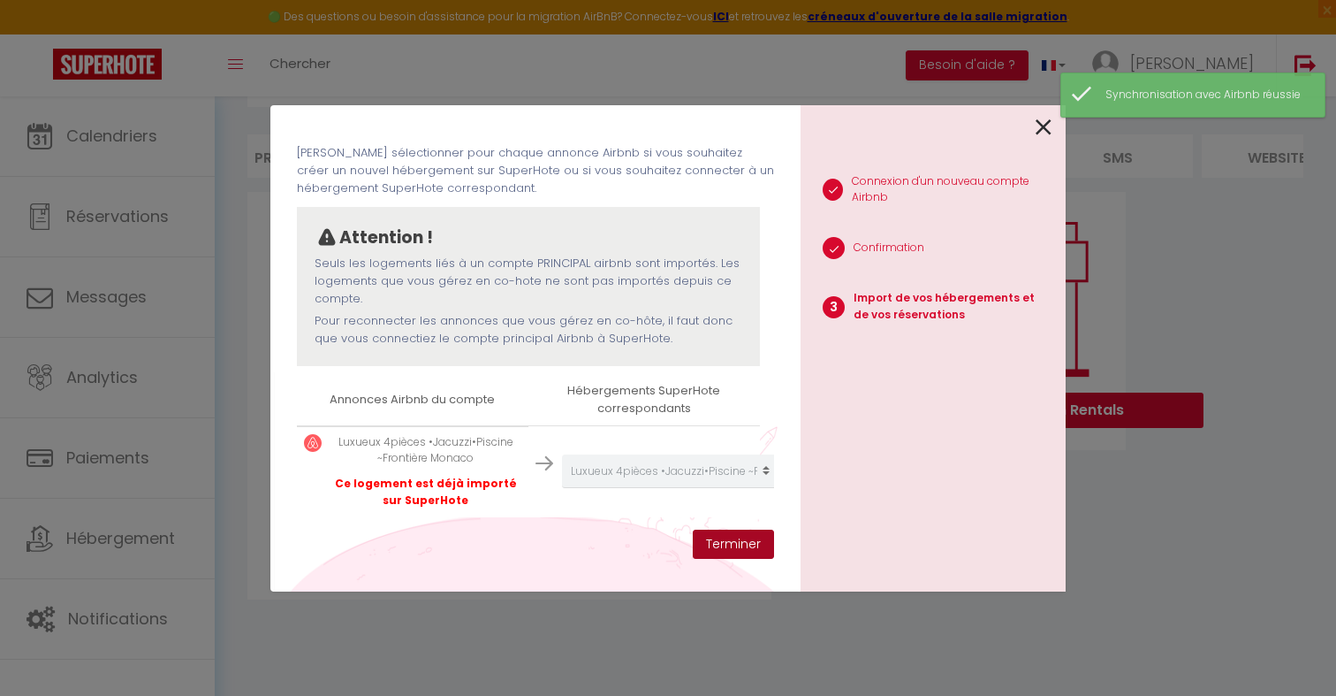
click at [755, 543] on button "Terminer" at bounding box center [733, 544] width 81 height 30
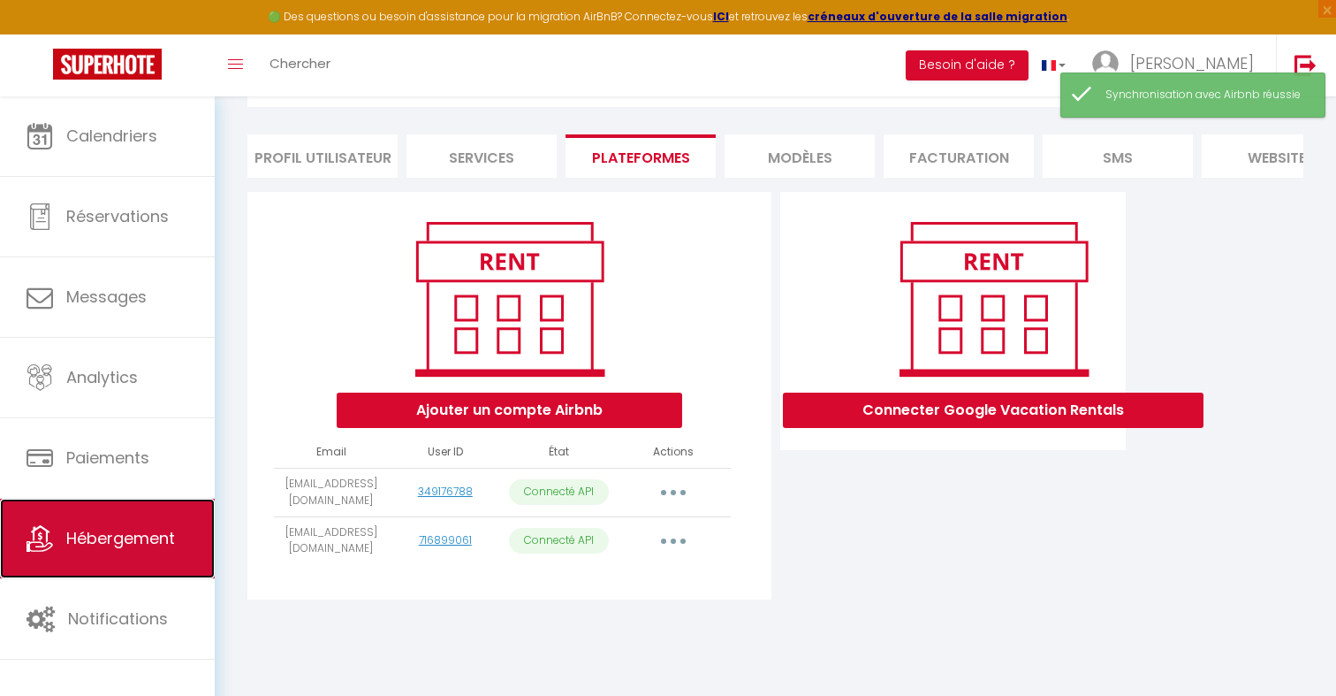
click at [168, 527] on span "Hébergement" at bounding box center [120, 538] width 109 height 22
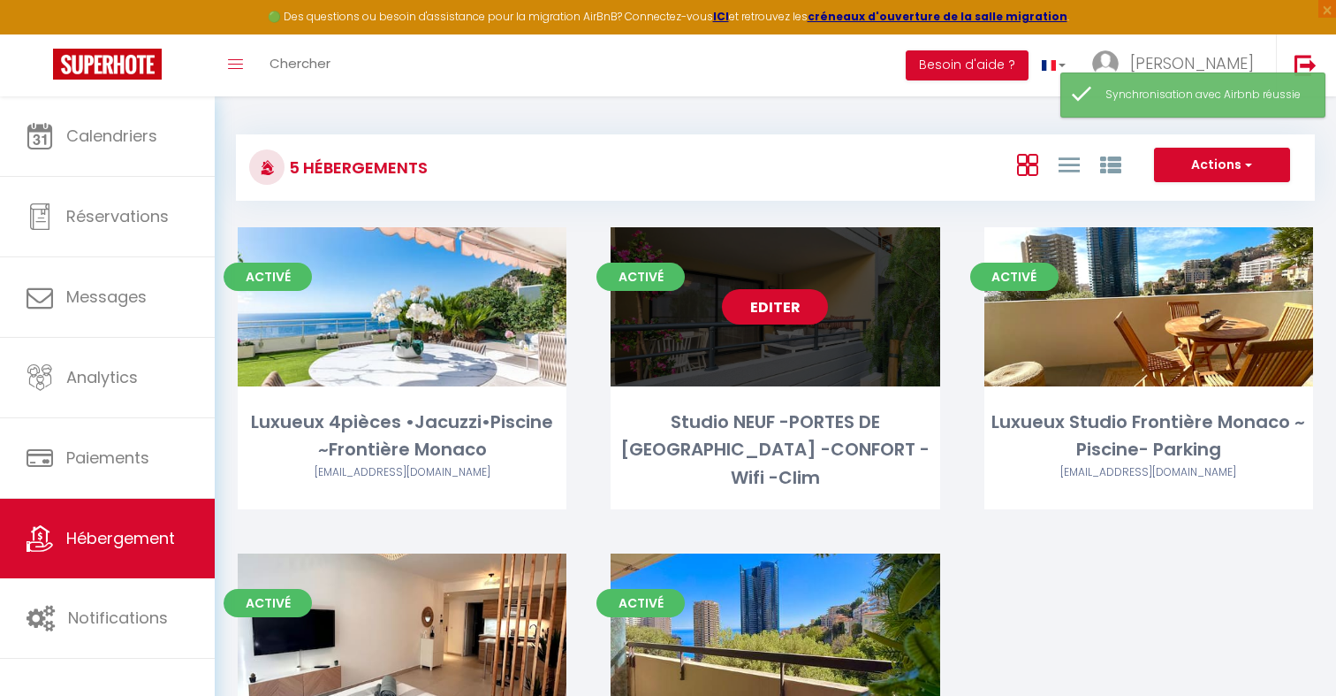
click at [785, 304] on link "Editer" at bounding box center [775, 306] width 106 height 35
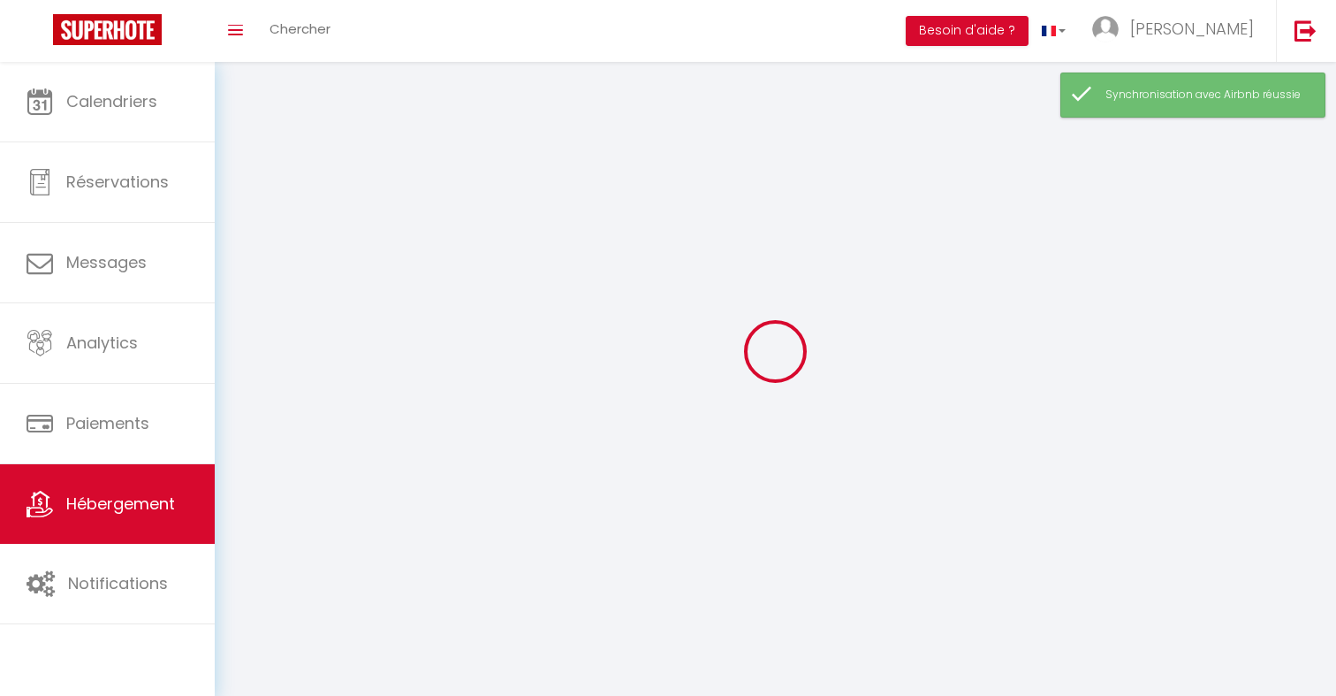
click at [785, 304] on div at bounding box center [775, 351] width 1079 height 537
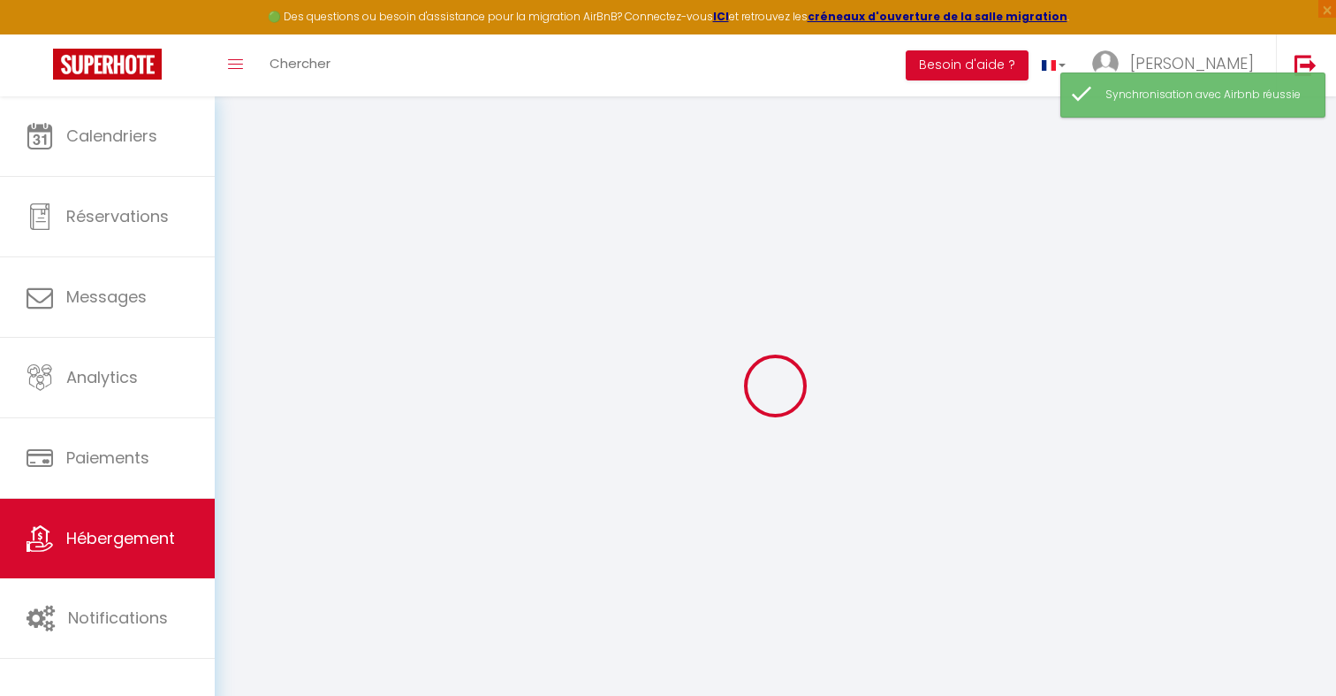
select select "+ 5 %"
select select "+ 36 %"
select select
checkbox input "false"
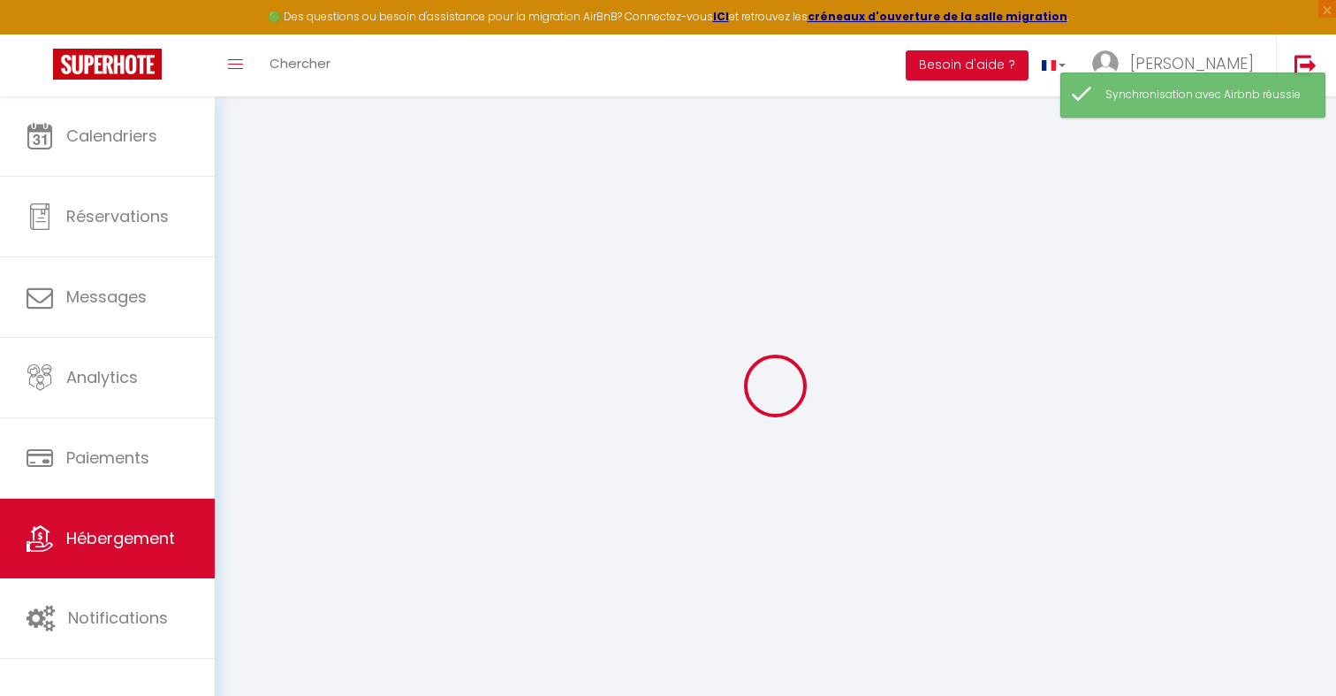
checkbox input "false"
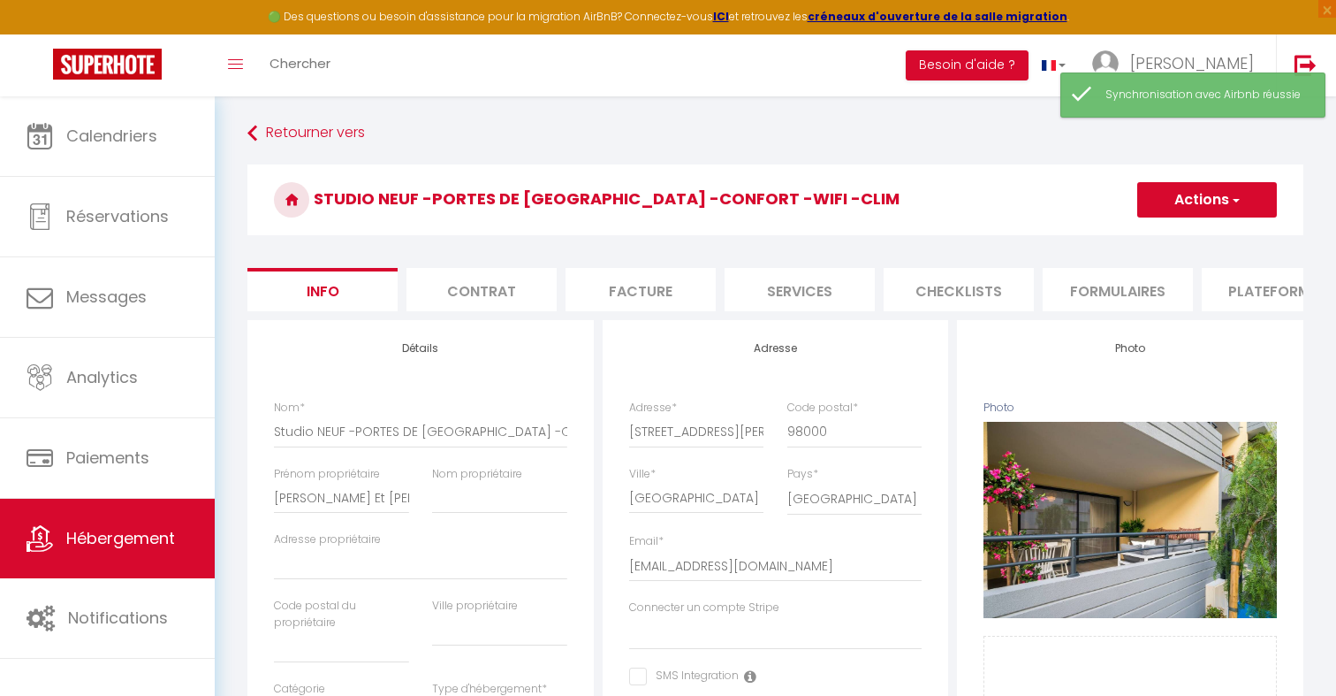
click at [1242, 297] on li "Plateformes" at bounding box center [1277, 289] width 150 height 43
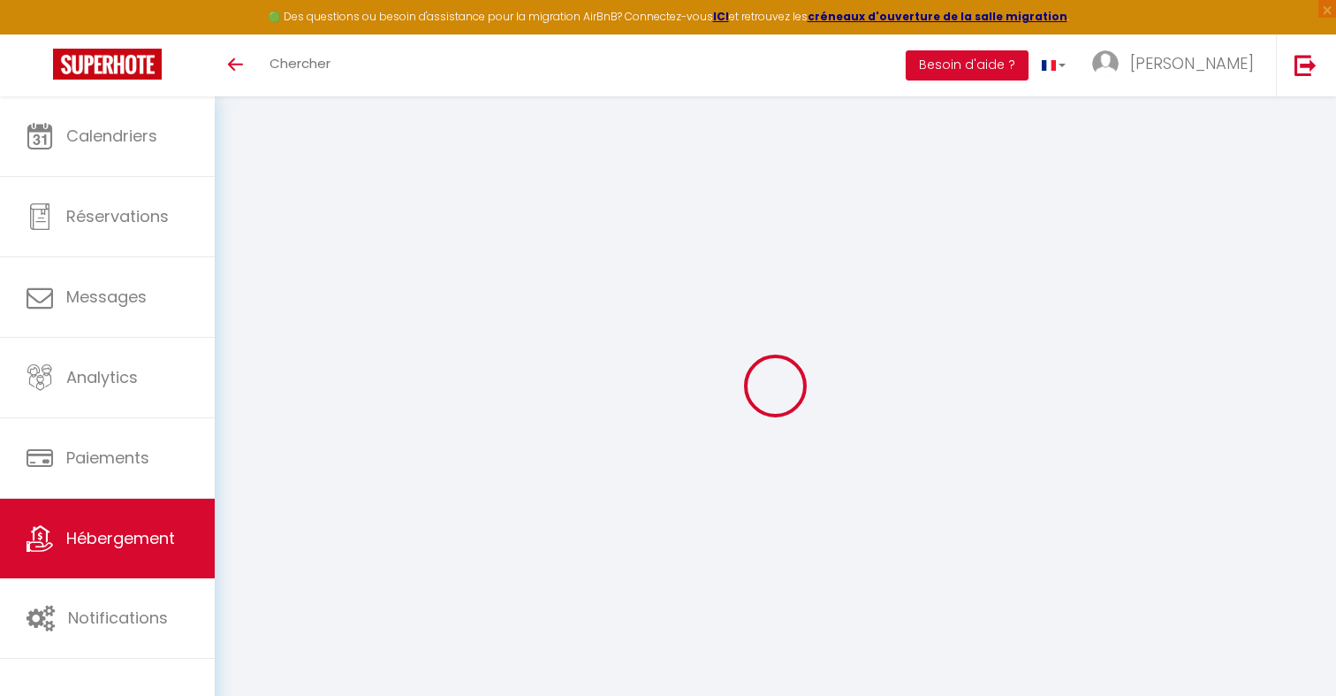
select select "+ 5 %"
select select "+ 36 %"
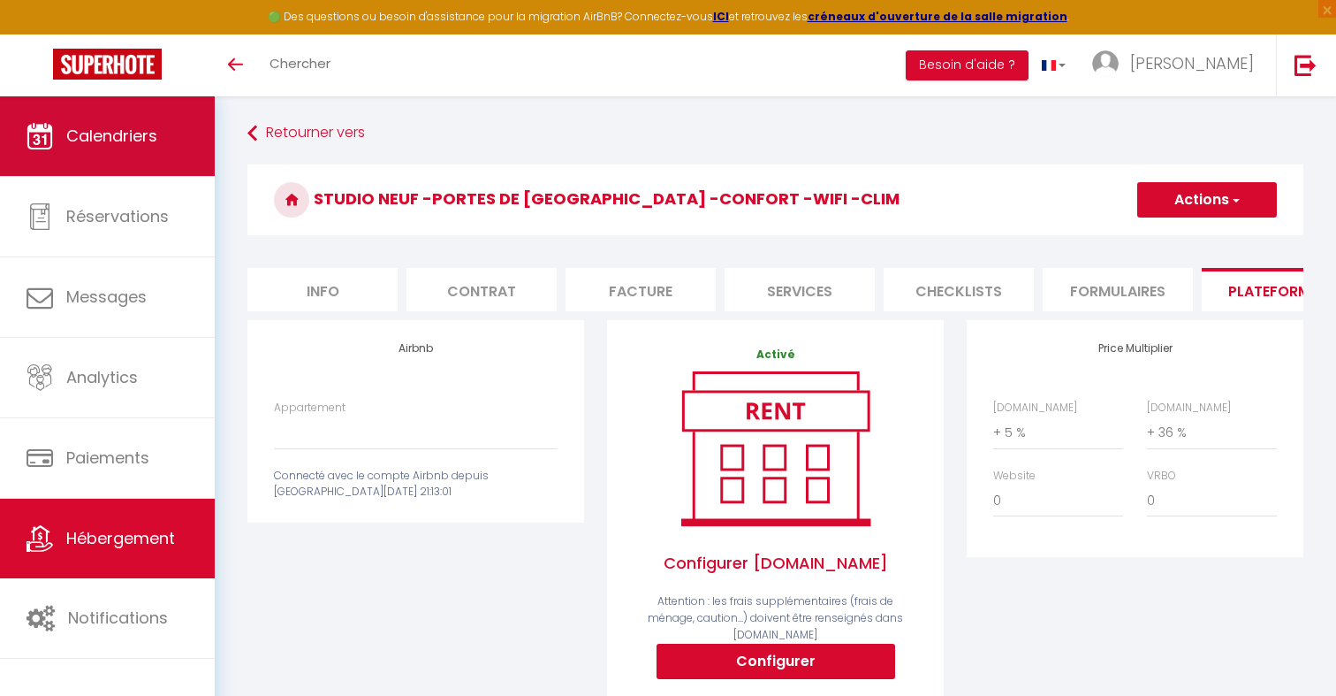
click at [99, 128] on span "Calendriers" at bounding box center [111, 136] width 91 height 22
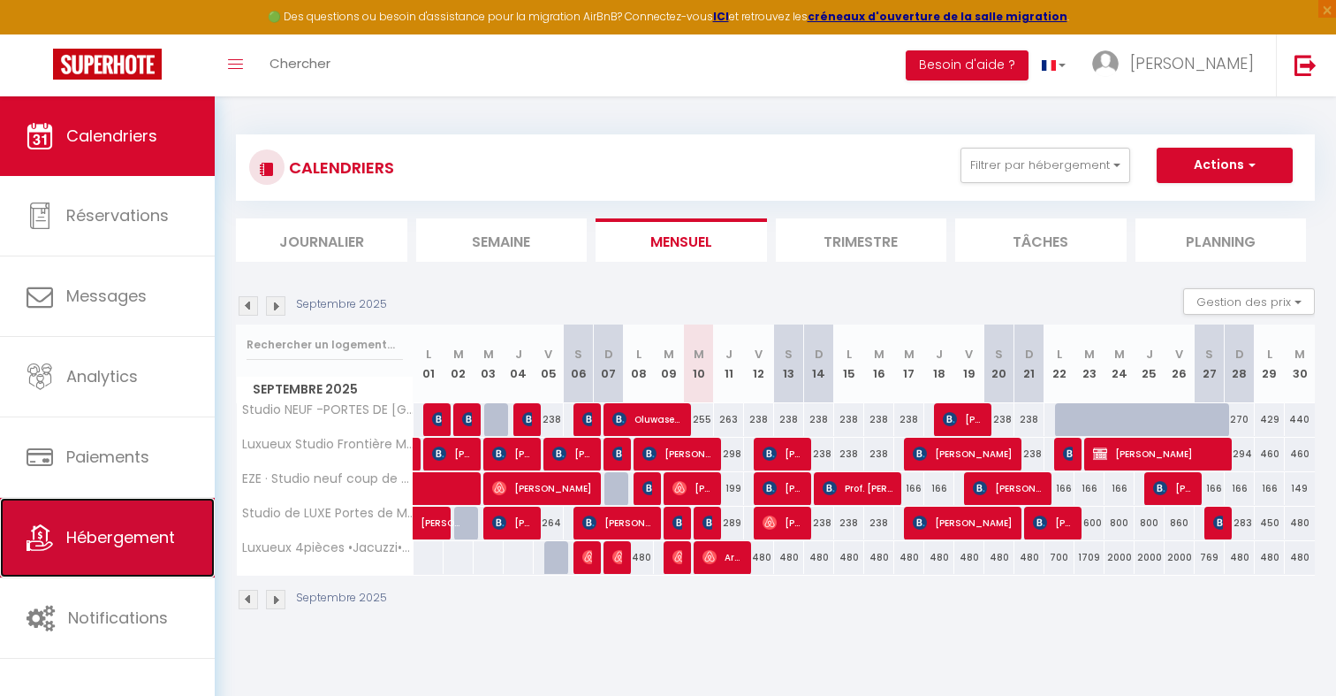
click at [151, 550] on link "Hébergement" at bounding box center [107, 538] width 215 height 80
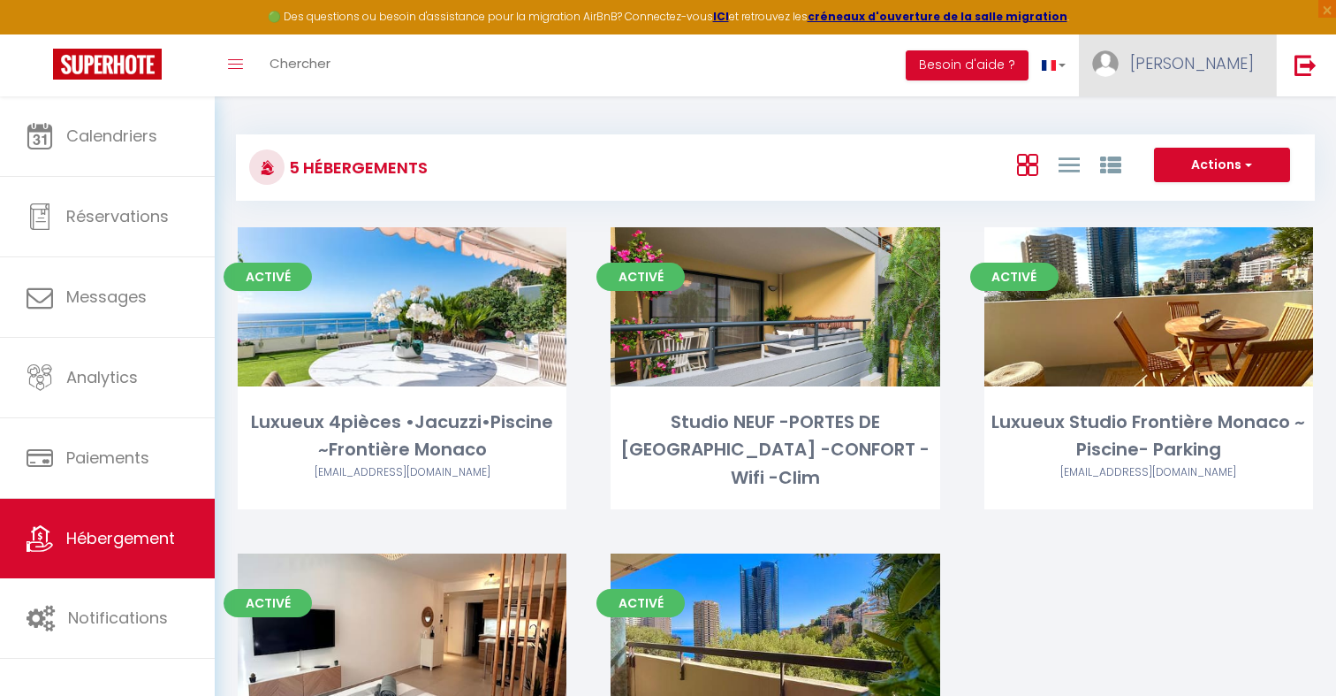
click at [1216, 76] on link "[PERSON_NAME]" at bounding box center [1177, 65] width 197 height 62
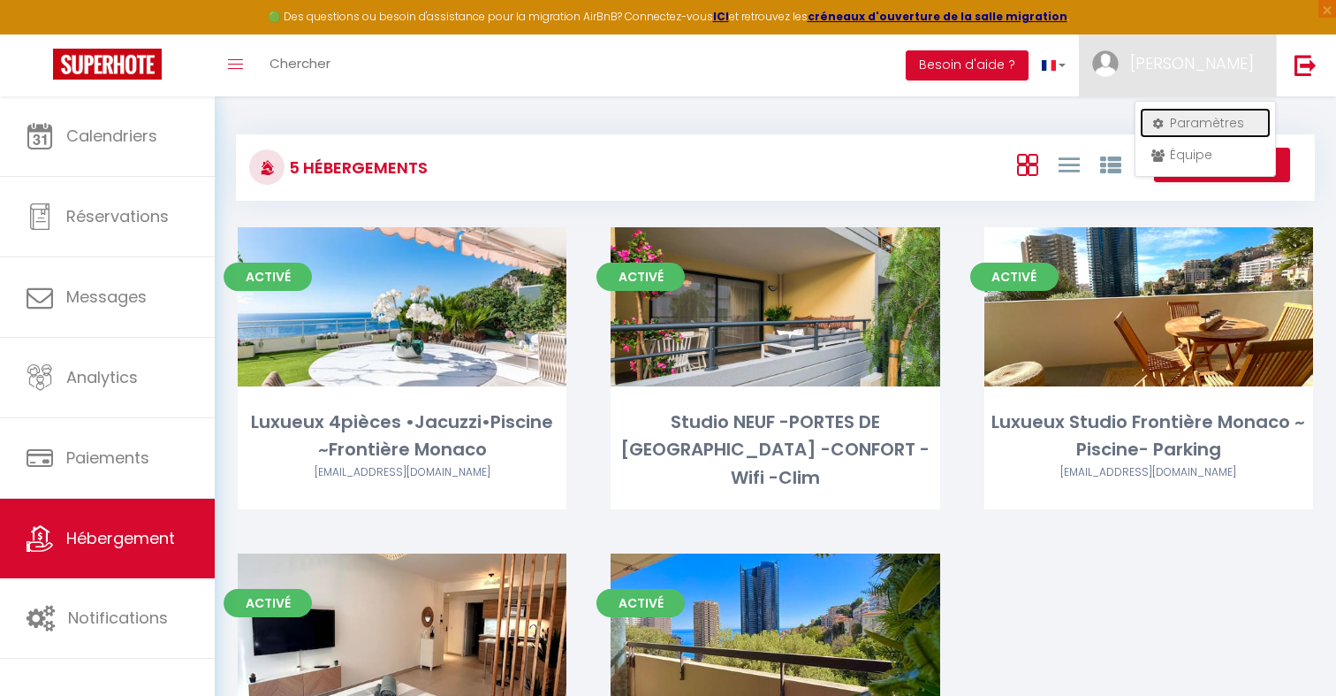
click at [1216, 118] on link "Paramètres" at bounding box center [1205, 123] width 131 height 30
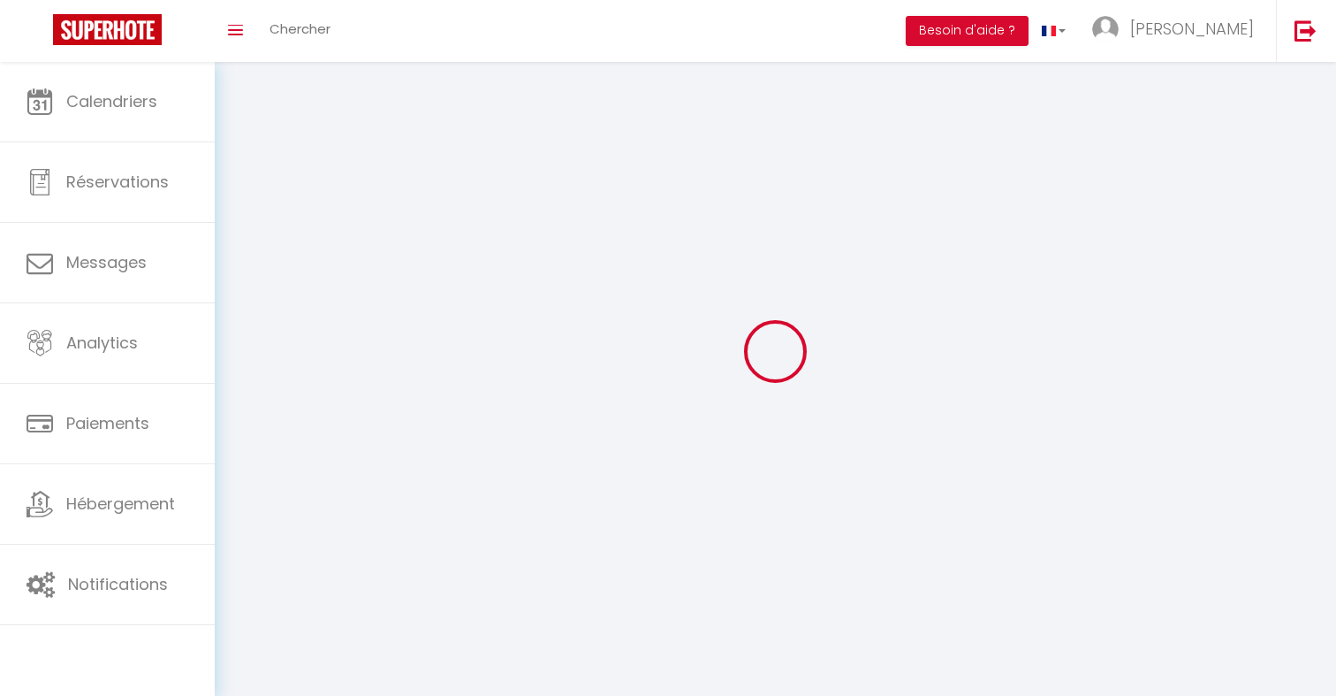
type input "[PERSON_NAME]"
type input "Nalpas"
type input "[PHONE_NUMBER]"
type input "AUREA RIVIERA [STREET_ADDRESS][PERSON_NAME]"
type input "06320"
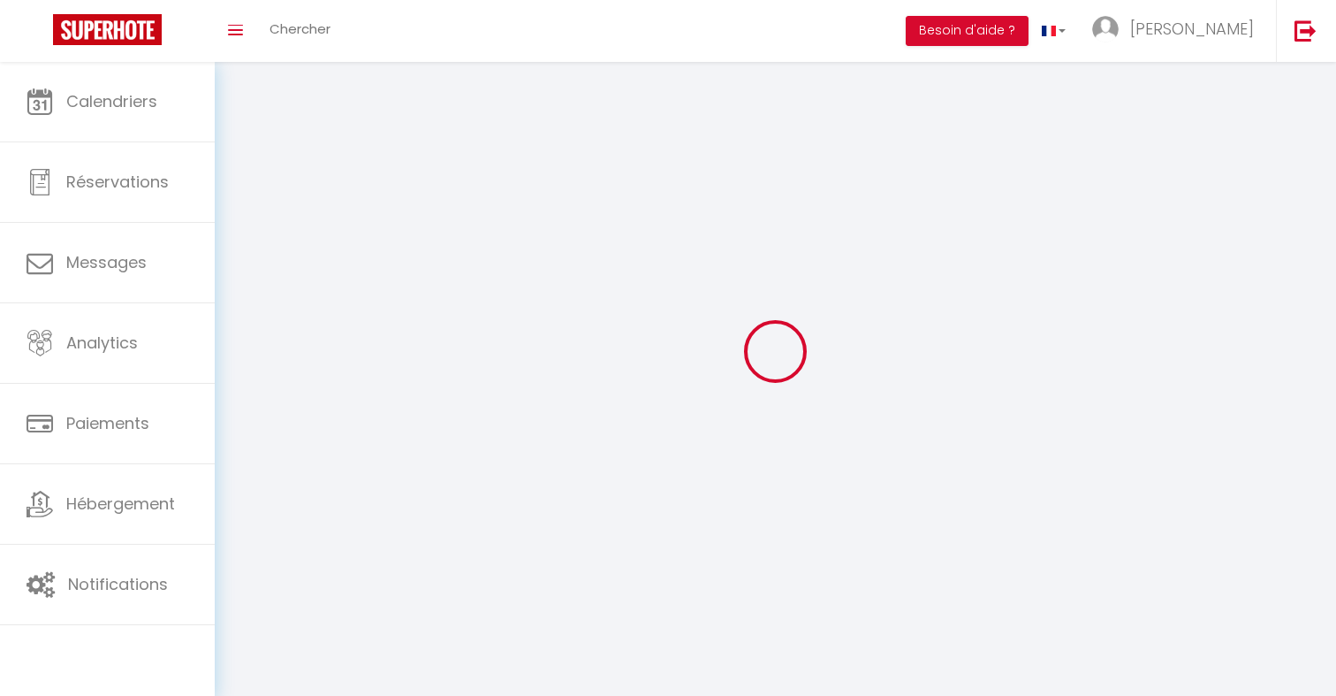
type input "cap d'ail"
type input "RsJ1IwLlNQ4JWkaG34tGMvKaV"
type input "jpXWDNRLwEoxCdNfdoNzIzjKU"
type input "[URL][DOMAIN_NAME]"
type input "RsJ1IwLlNQ4JWkaG34tGMvKaV"
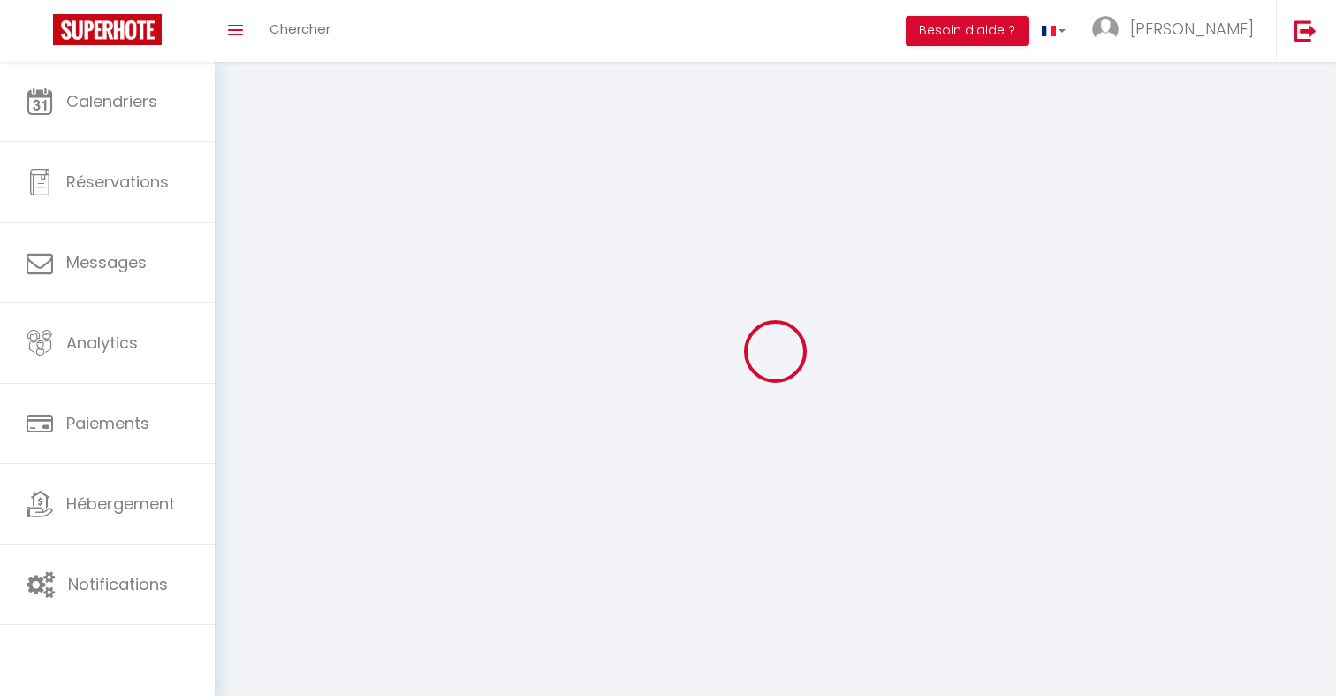
type input "jpXWDNRLwEoxCdNfdoNzIzjKU"
type input "[URL][DOMAIN_NAME]"
select select "28"
select select "fr"
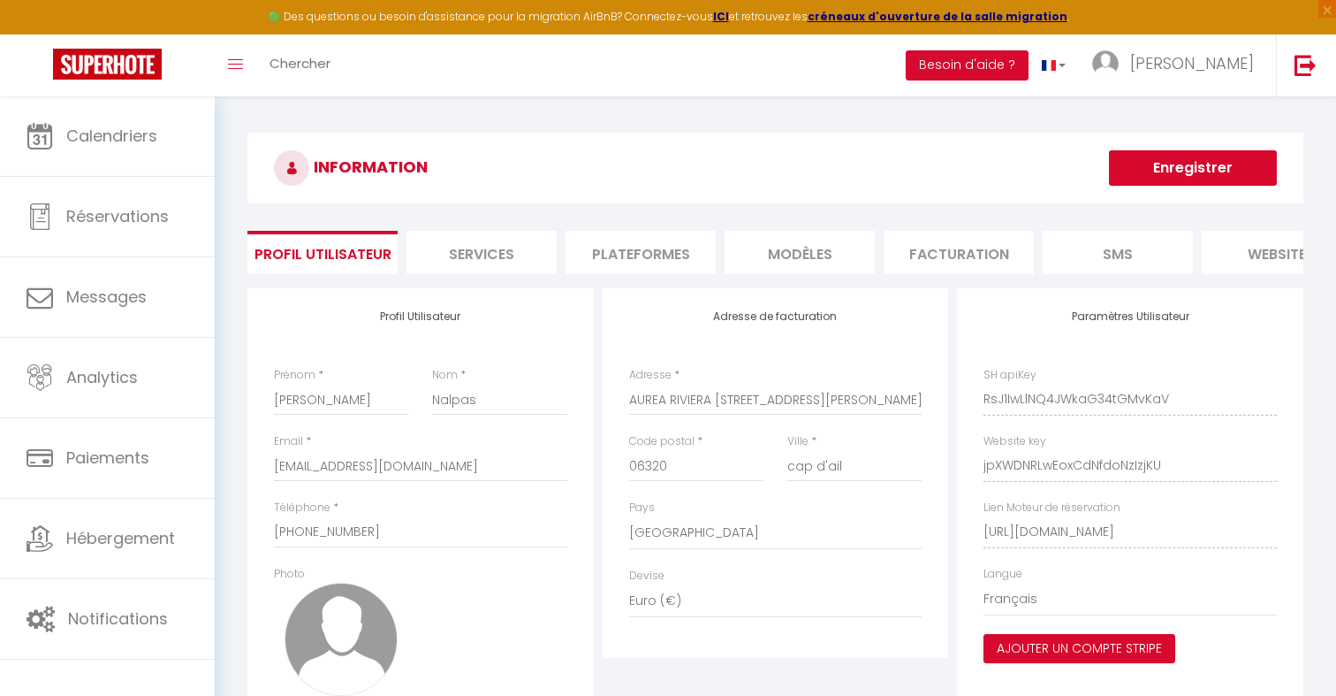
click at [653, 255] on li "Plateformes" at bounding box center [641, 252] width 150 height 43
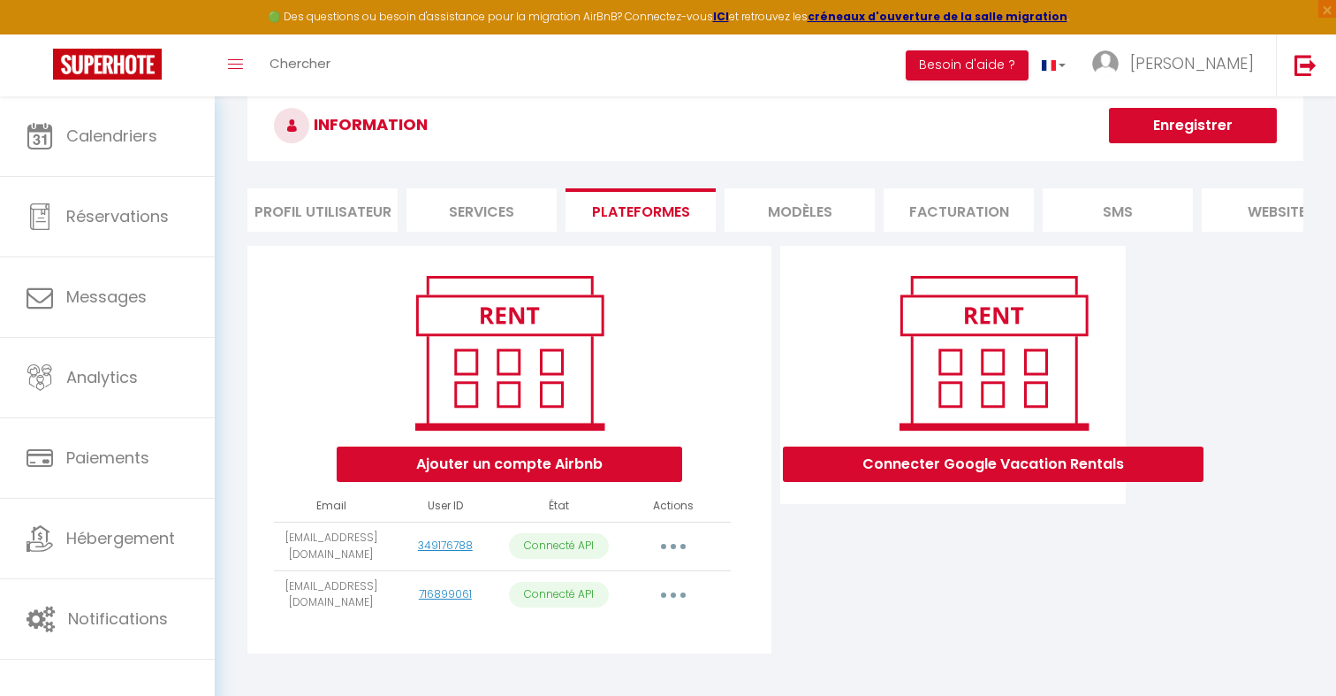
scroll to position [96, 0]
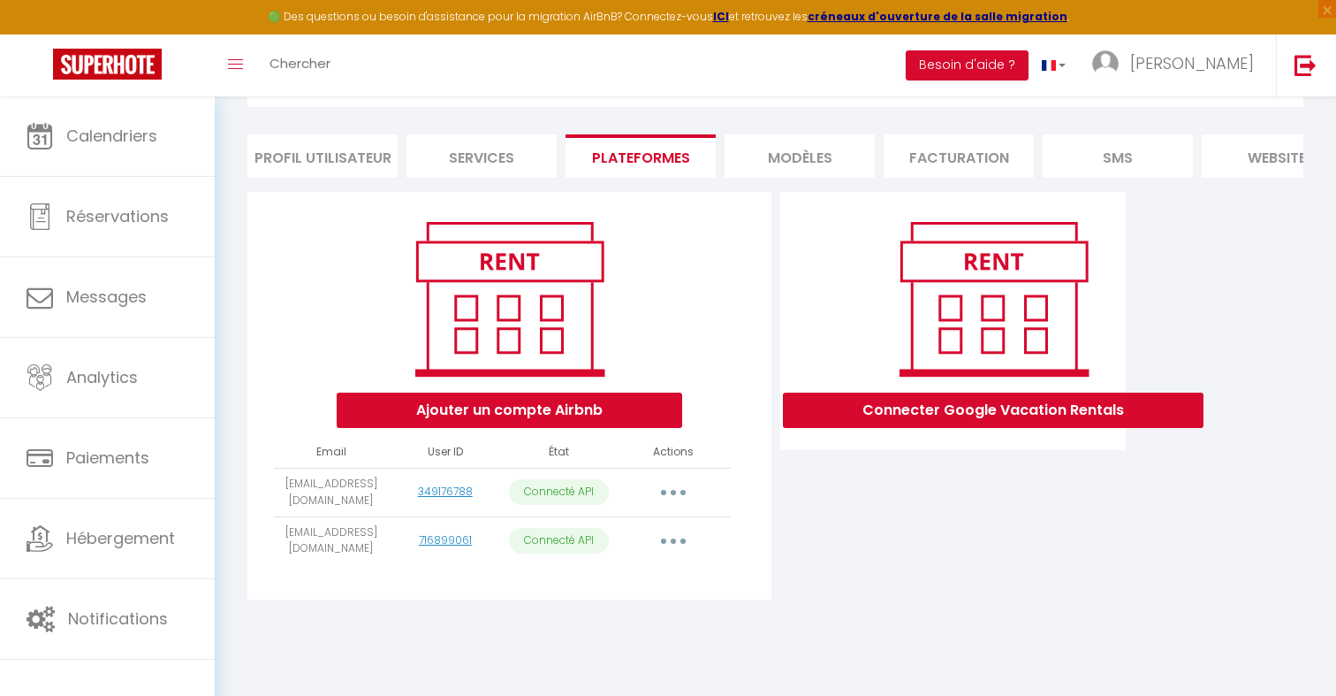
click at [670, 491] on button "button" at bounding box center [673, 492] width 49 height 28
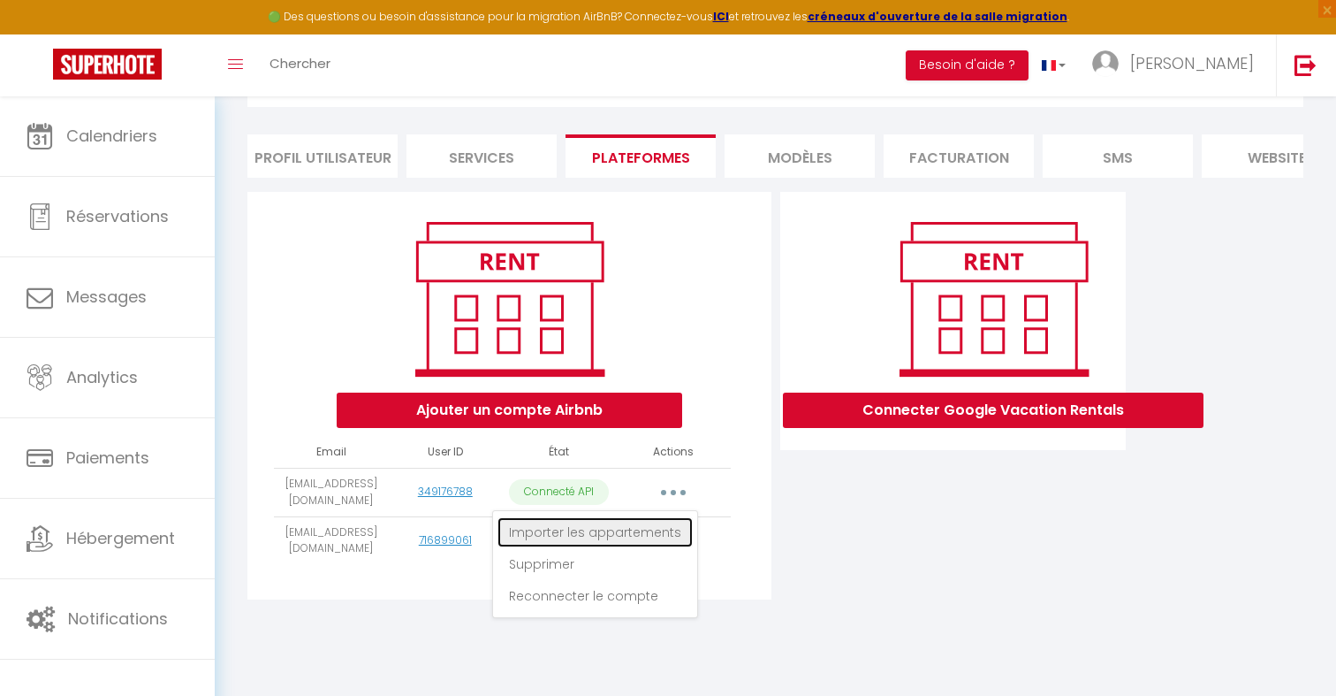
click at [670, 521] on link "Importer les appartements" at bounding box center [595, 532] width 195 height 30
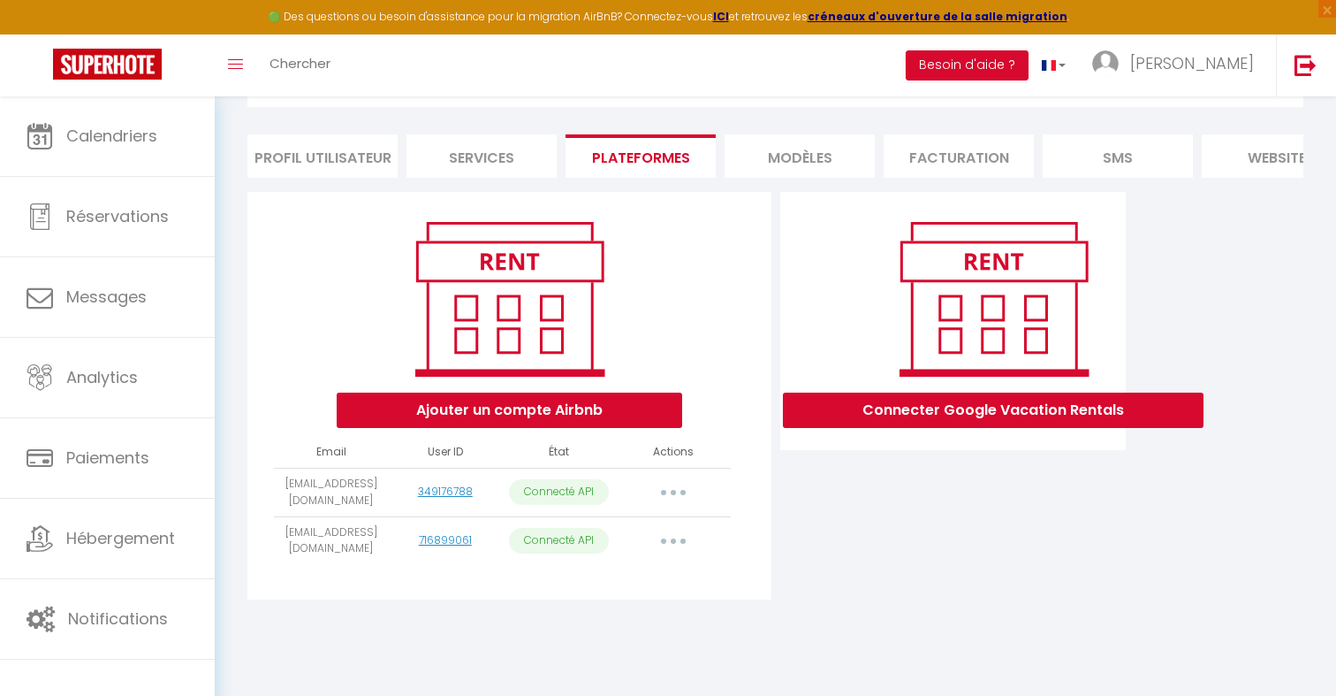
select select
select select "73706"
select select "73707"
select select "73708"
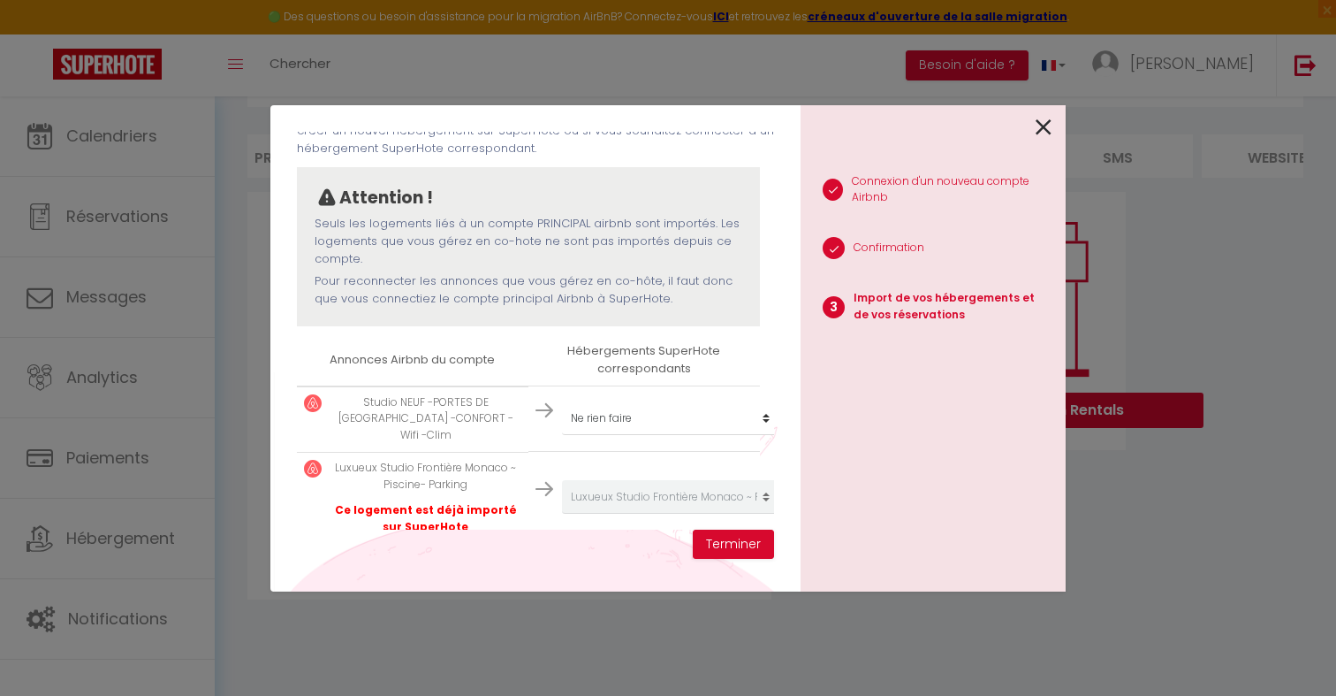
scroll to position [169, 0]
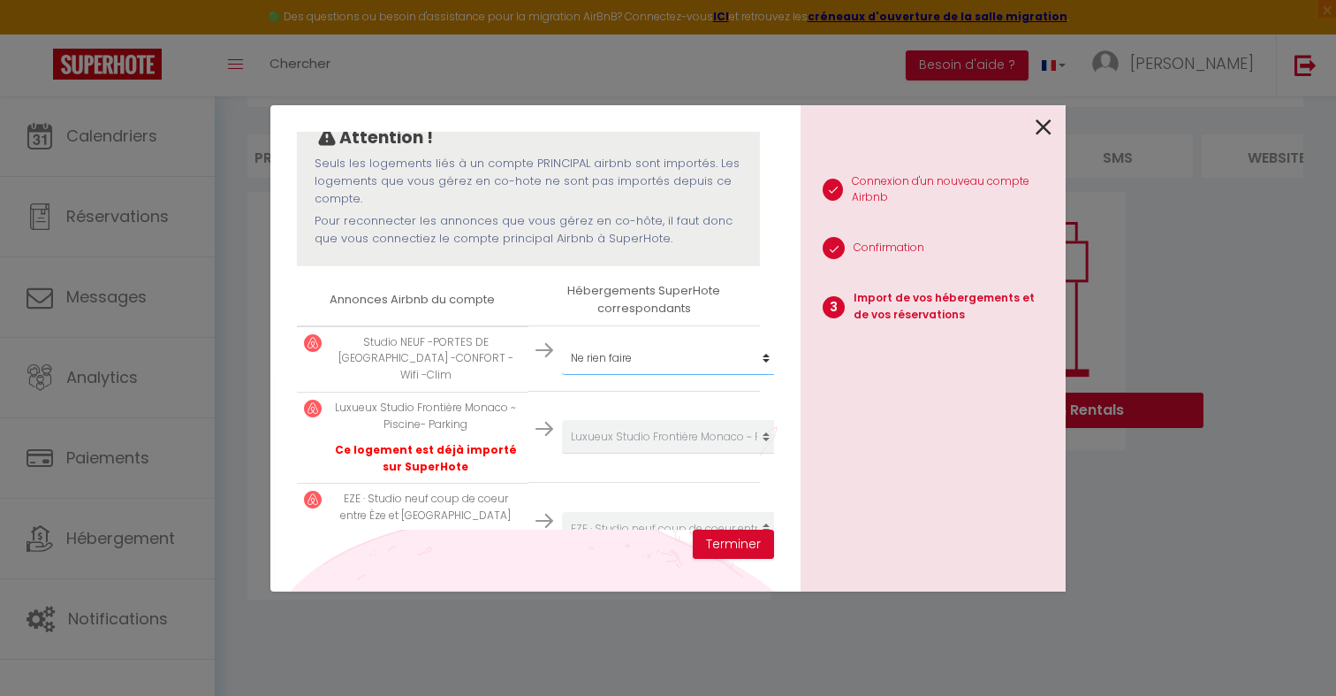
click at [674, 346] on select "Créer un nouvel hébergement Ne rien faire Luxueux 4pièces •Jacuzzi•Piscine ~Fro…" at bounding box center [670, 358] width 217 height 34
select select "73705"
click at [562, 341] on select "Créer un nouvel hébergement Ne rien faire Luxueux 4pièces •Jacuzzi•Piscine ~Fro…" at bounding box center [670, 358] width 217 height 34
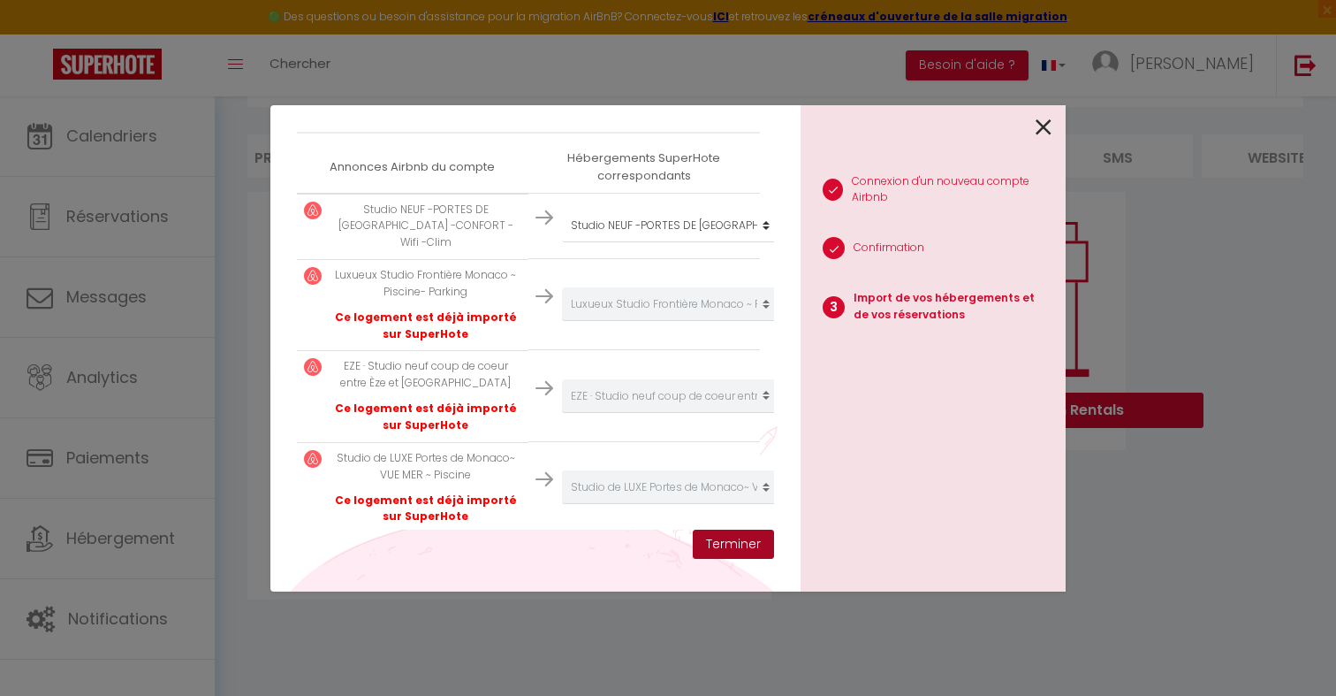
click at [742, 542] on button "Terminer" at bounding box center [733, 544] width 81 height 30
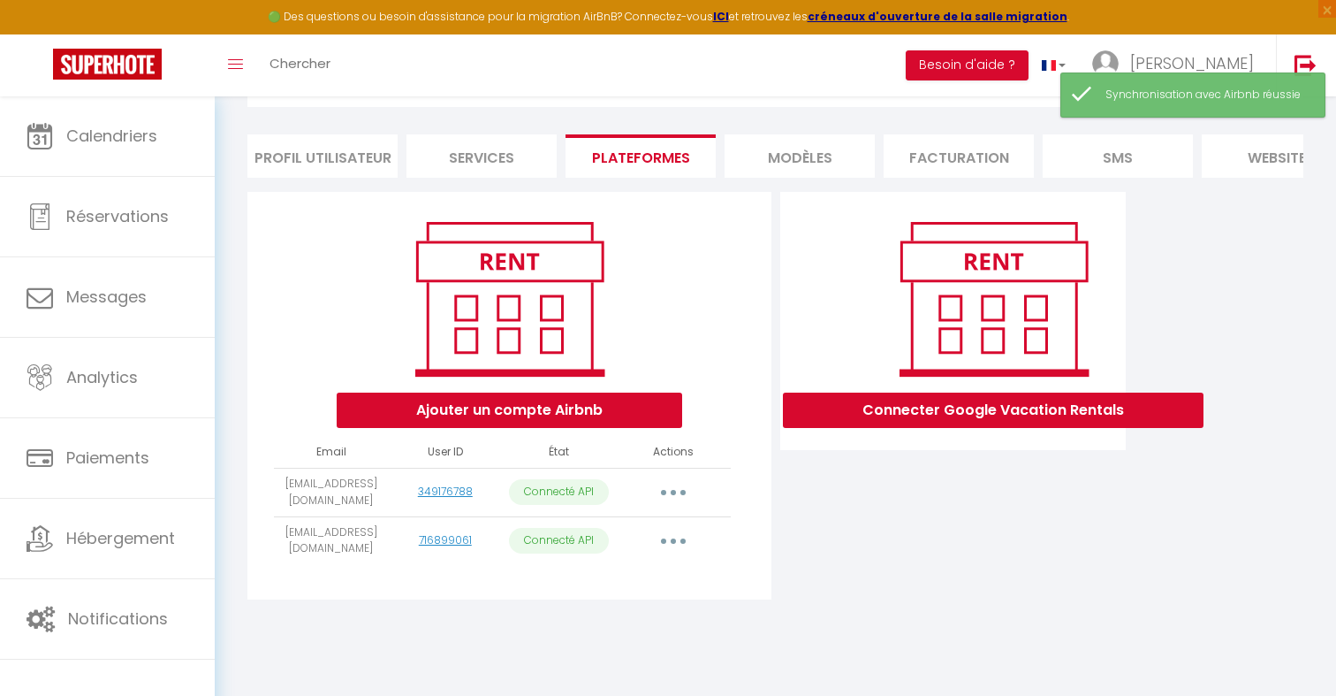
click at [674, 490] on button "button" at bounding box center [673, 492] width 49 height 28
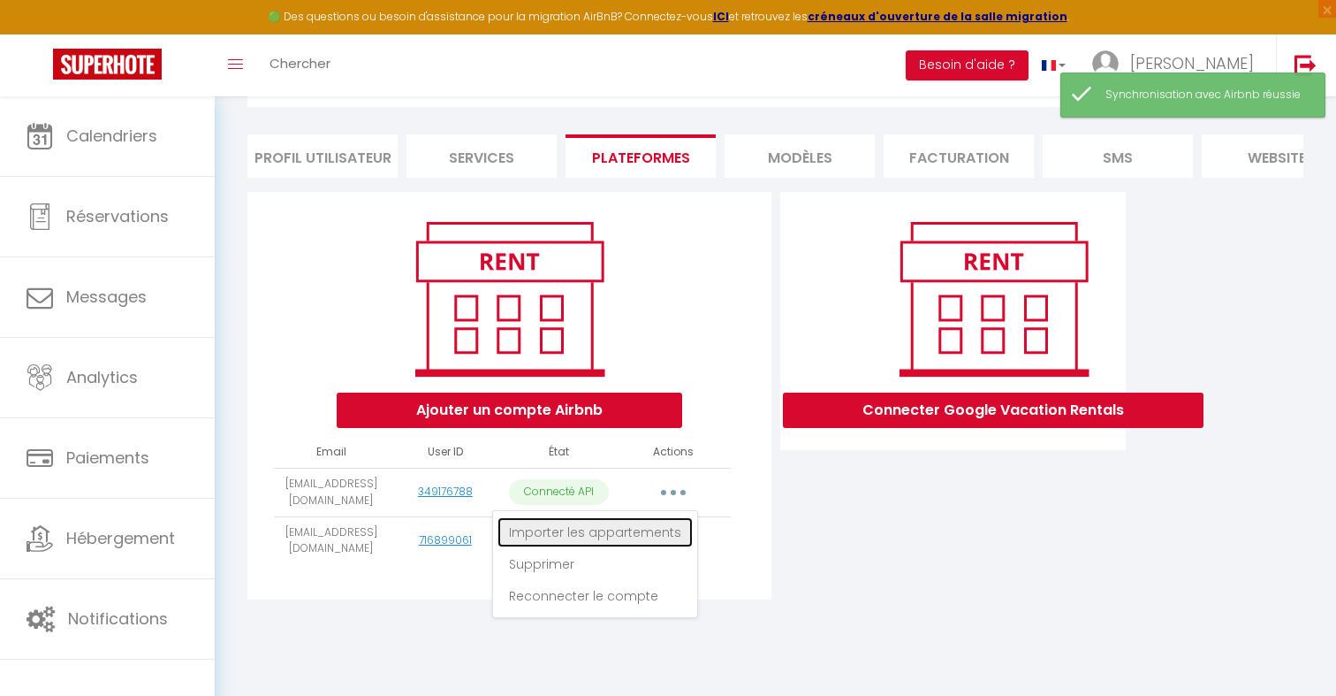
click at [669, 531] on link "Importer les appartements" at bounding box center [595, 532] width 195 height 30
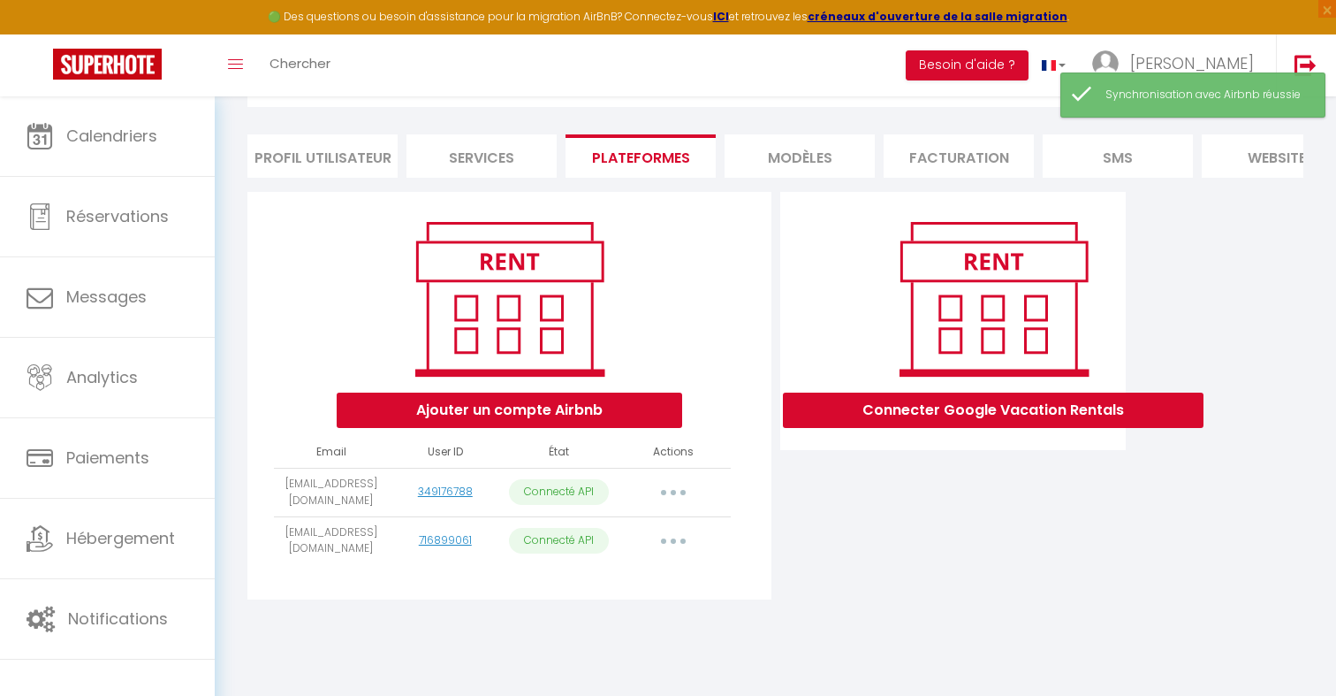
select select
select select "73706"
select select "73707"
select select "73708"
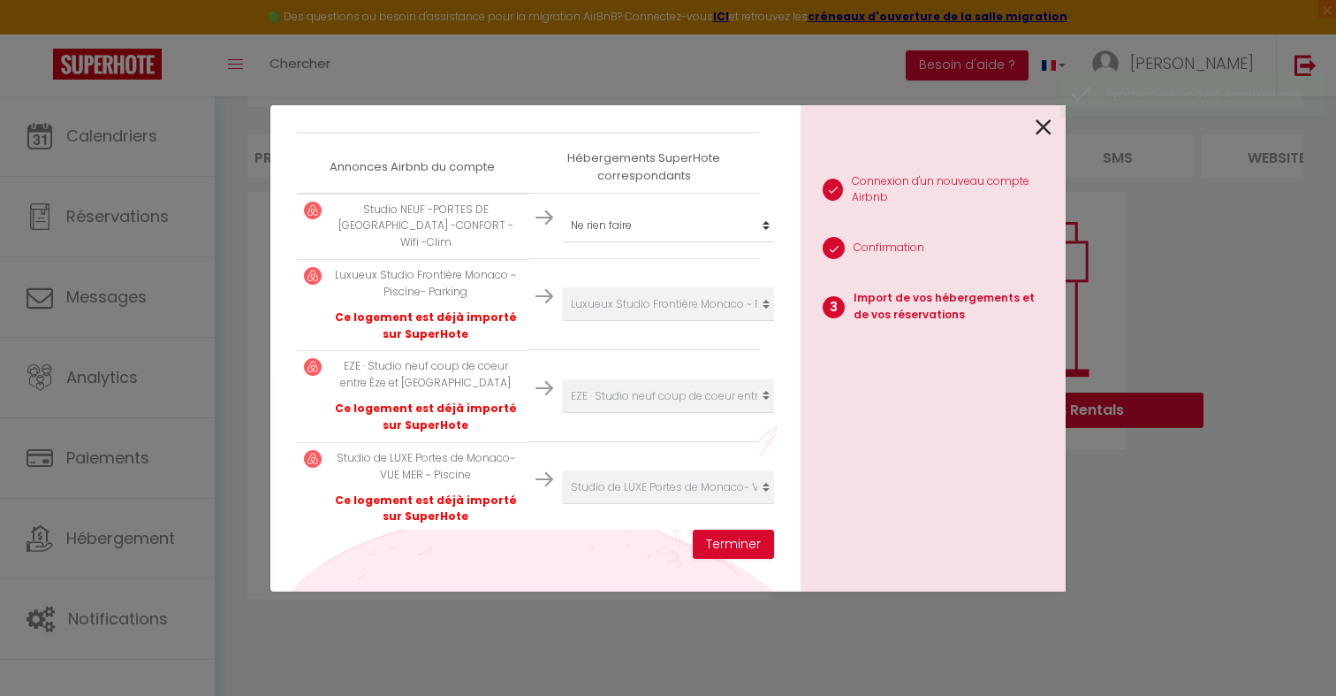
scroll to position [283, 0]
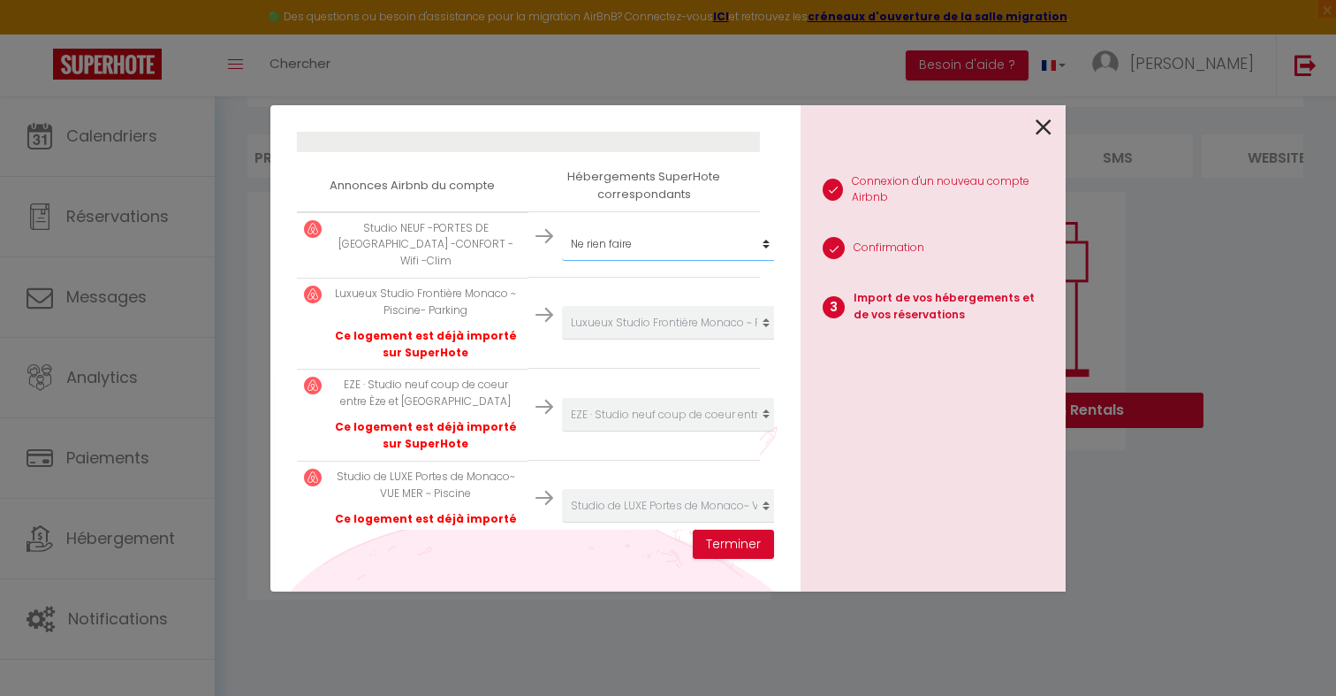
click at [646, 240] on select "Créer un nouvel hébergement Ne rien faire Luxueux 4pièces •Jacuzzi•Piscine ~Fro…" at bounding box center [670, 244] width 217 height 34
select select "73705"
click at [562, 227] on select "Créer un nouvel hébergement Ne rien faire Luxueux 4pièces •Jacuzzi•Piscine ~Fro…" at bounding box center [670, 244] width 217 height 34
click at [719, 552] on button "Terminer" at bounding box center [733, 544] width 81 height 30
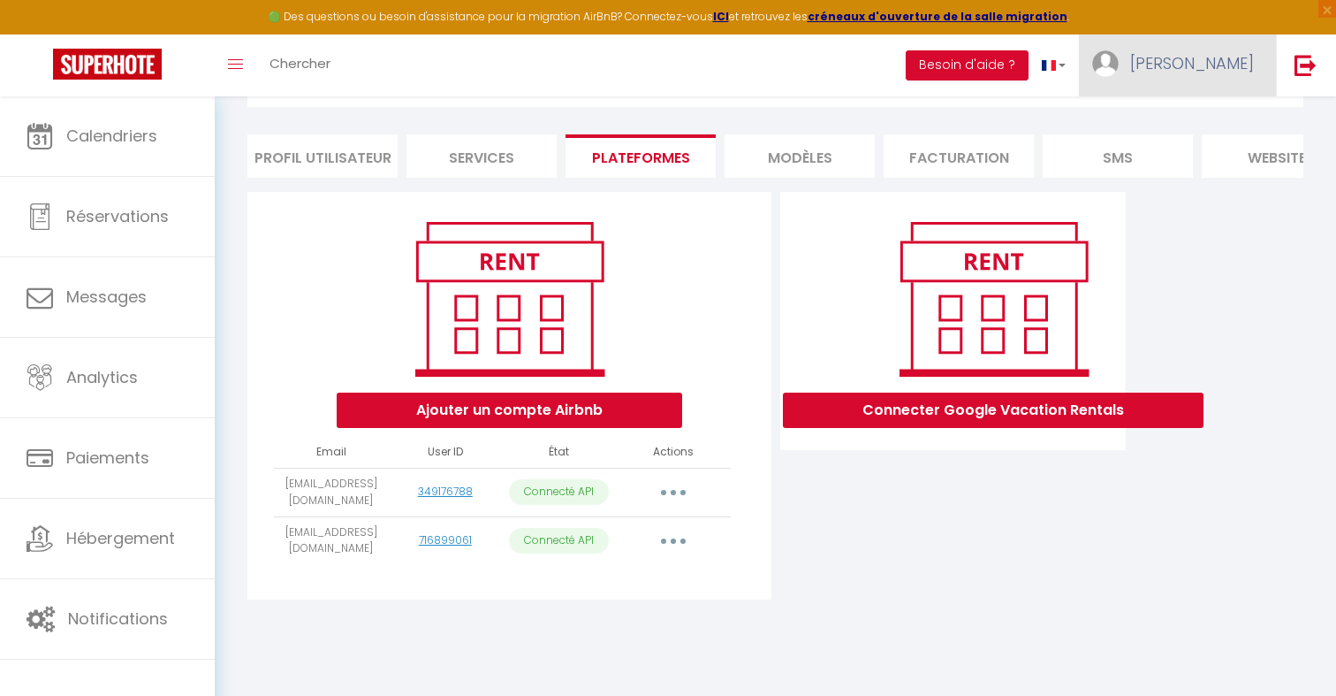
click at [1191, 81] on link "[PERSON_NAME]" at bounding box center [1177, 65] width 197 height 62
click at [1177, 131] on link "Paramètres" at bounding box center [1205, 123] width 131 height 30
click at [357, 156] on li "Profil Utilisateur" at bounding box center [322, 155] width 150 height 43
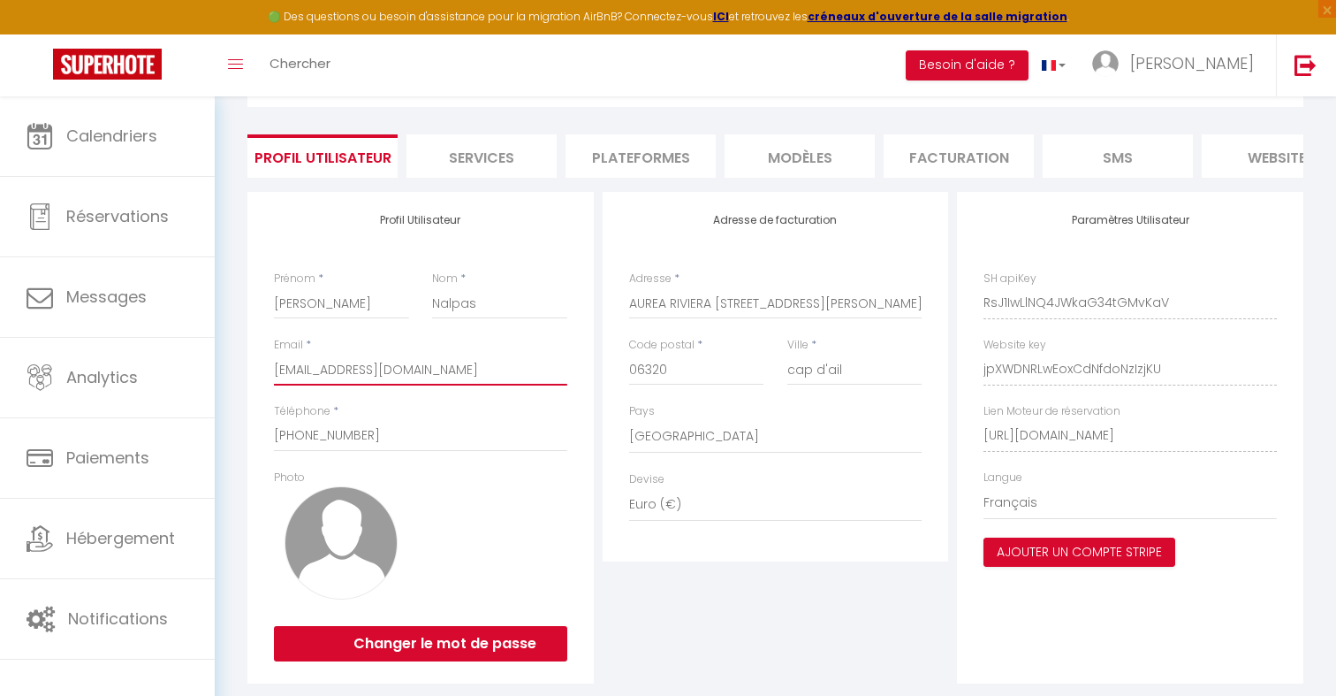
click at [354, 366] on input "[EMAIL_ADDRESS][DOMAIN_NAME]" at bounding box center [420, 370] width 293 height 32
click at [602, 65] on div "Toggle menubar Chercher BUTTON Besoin d'aide ? Marion Paramètres Équipe" at bounding box center [725, 65] width 1195 height 62
click at [1286, 67] on link at bounding box center [1305, 65] width 58 height 62
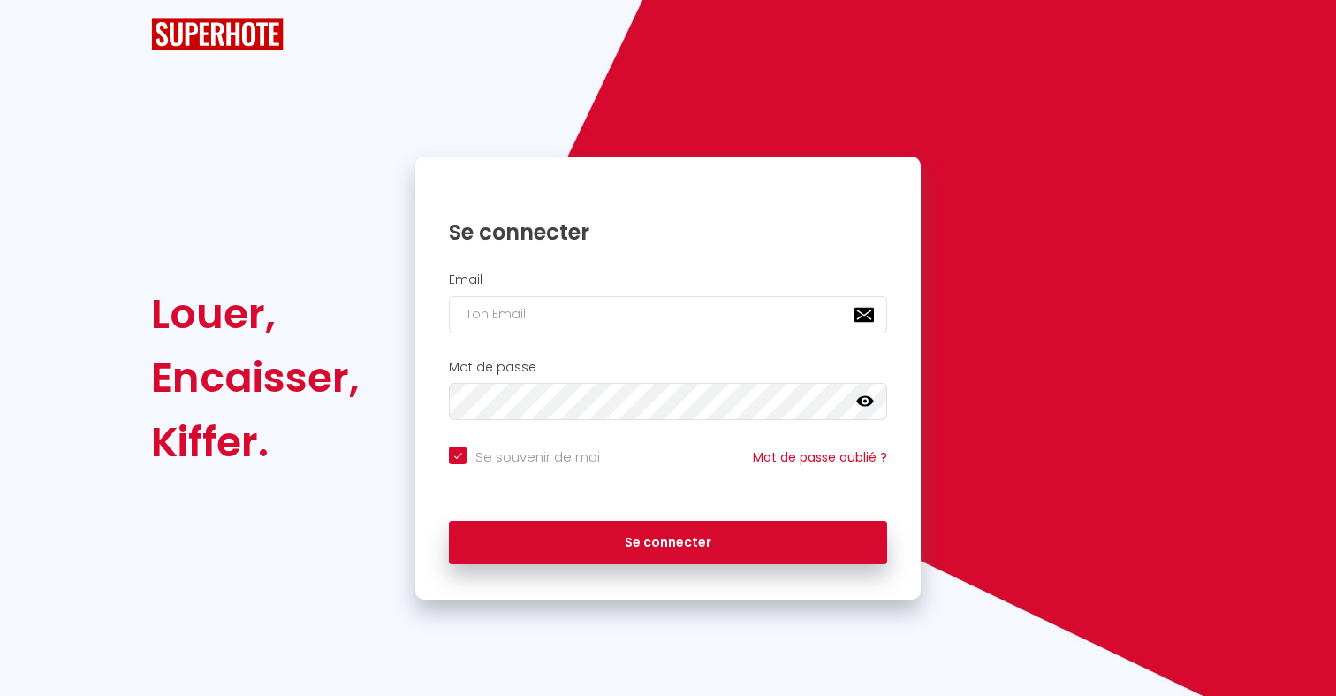
checkbox input "true"
